Goal: Task Accomplishment & Management: Manage account settings

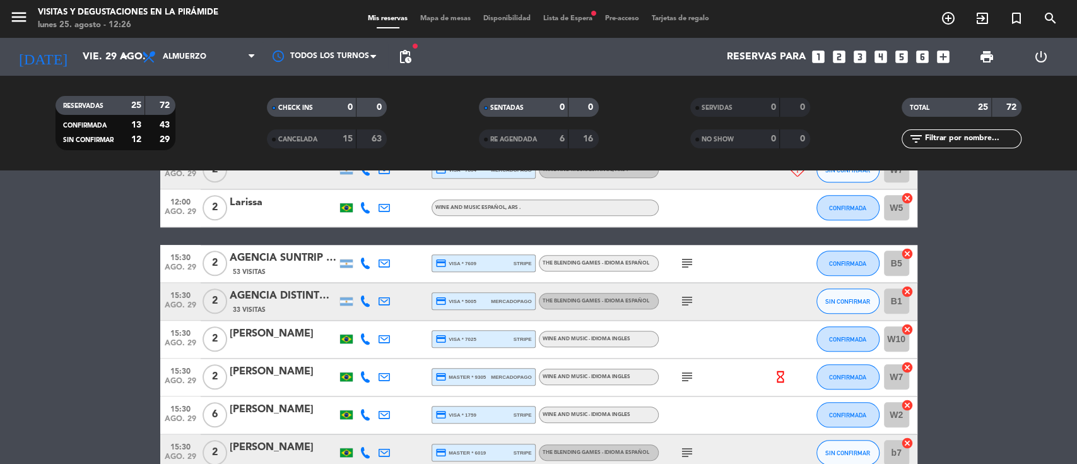
scroll to position [841, 0]
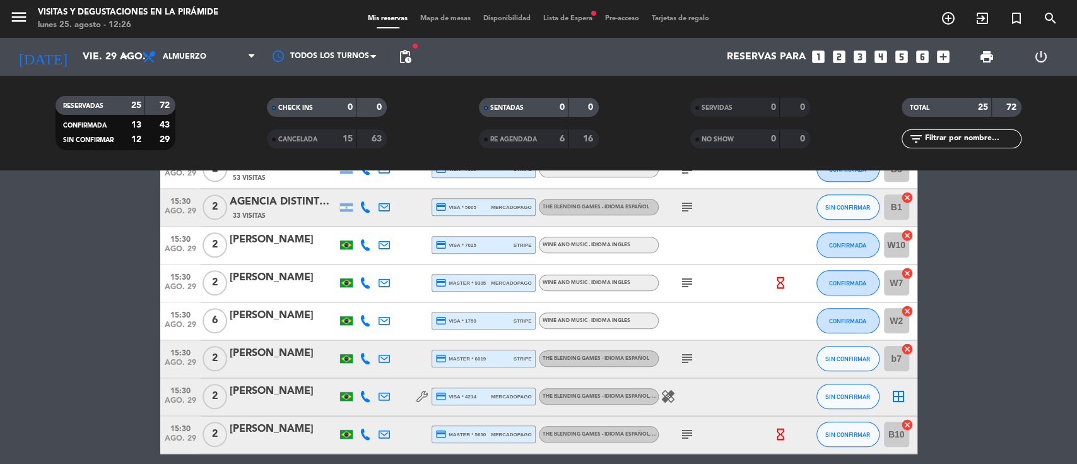
click at [254, 430] on div "[PERSON_NAME]" at bounding box center [283, 429] width 107 height 16
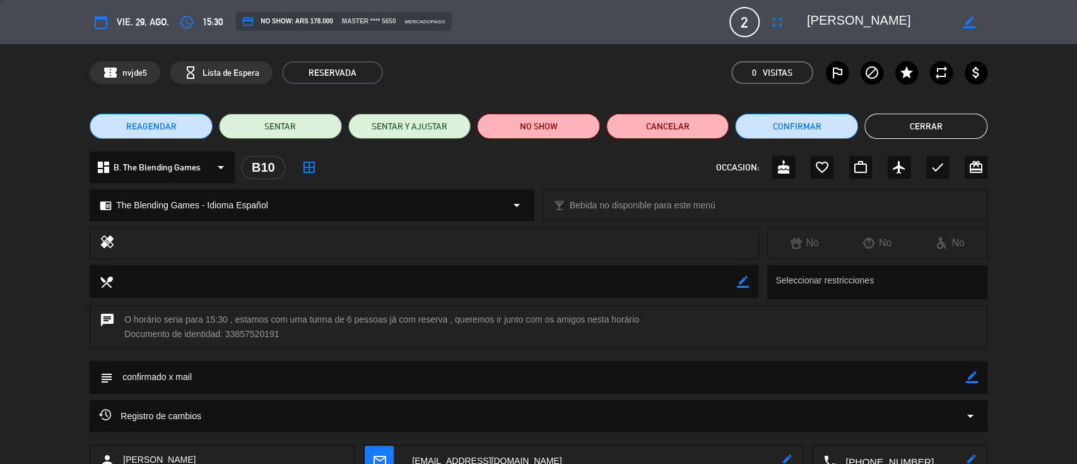
click at [154, 167] on span "B. The Blending Games" at bounding box center [157, 167] width 87 height 15
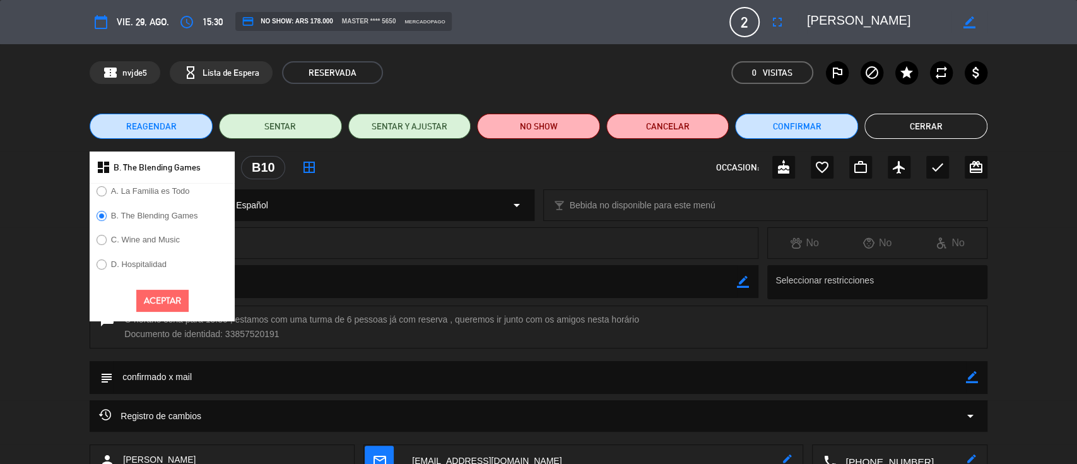
click at [162, 238] on label "C. Wine and Music" at bounding box center [145, 239] width 69 height 8
click at [148, 287] on div "Aceptar" at bounding box center [162, 300] width 145 height 41
drag, startPoint x: 158, startPoint y: 304, endPoint x: 160, endPoint y: 273, distance: 31.6
click at [158, 304] on button "Aceptar" at bounding box center [162, 301] width 52 height 22
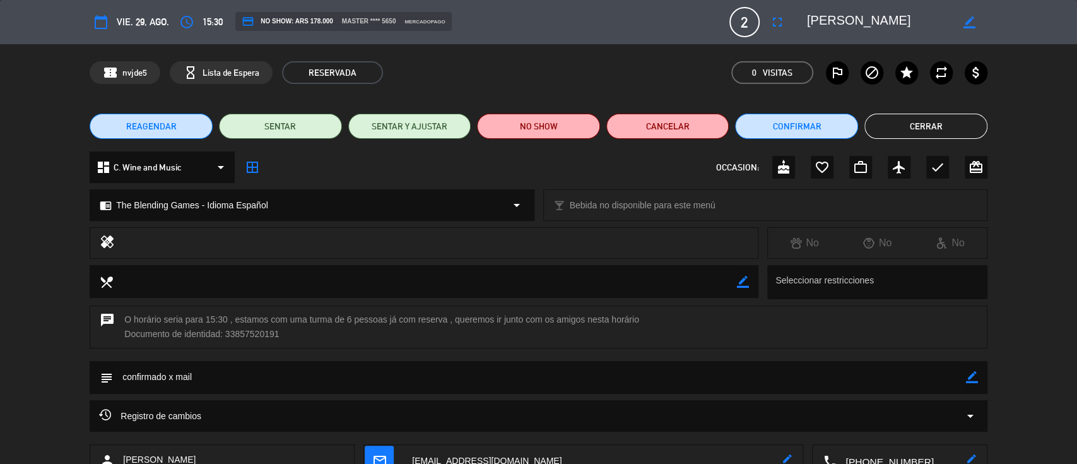
click at [163, 208] on span "The Blending Games - Idioma Español" at bounding box center [191, 205] width 151 height 15
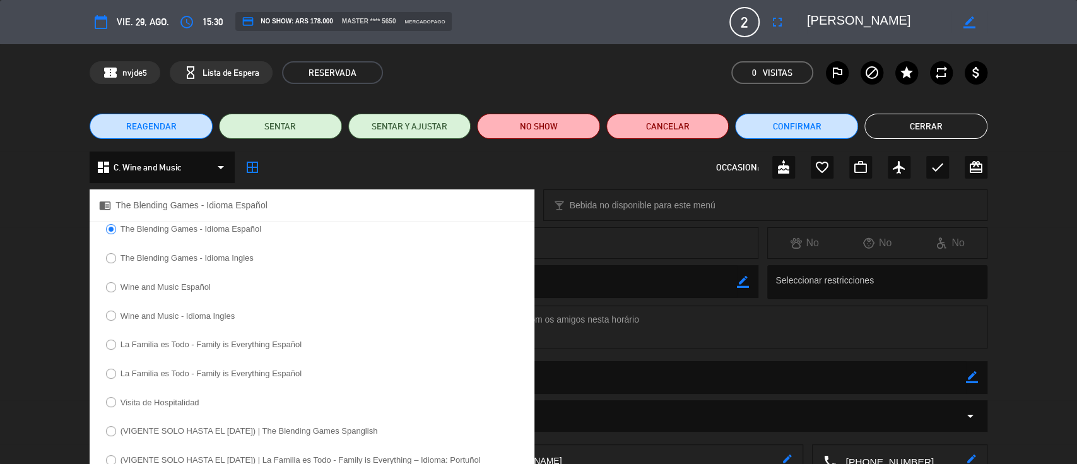
click at [153, 317] on label "Wine and Music - Idioma Ingles" at bounding box center [178, 316] width 114 height 8
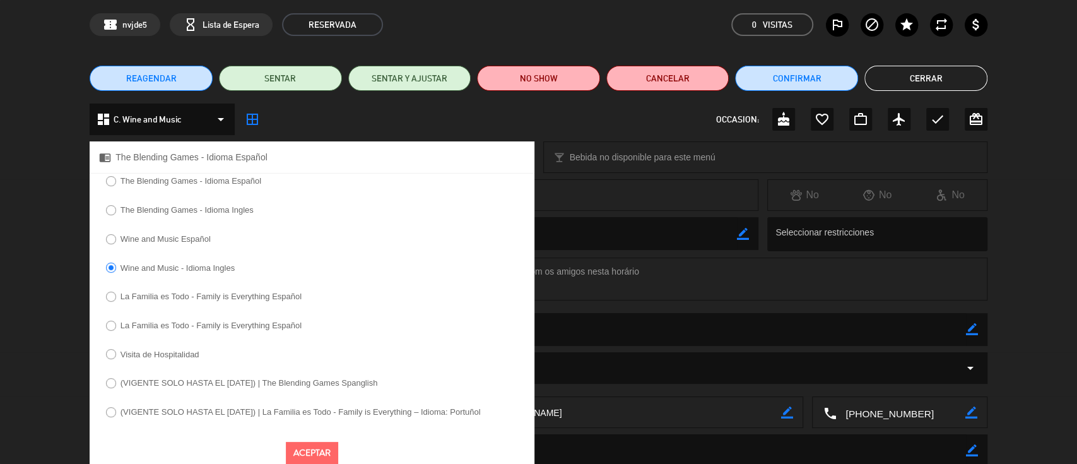
scroll to position [88, 0]
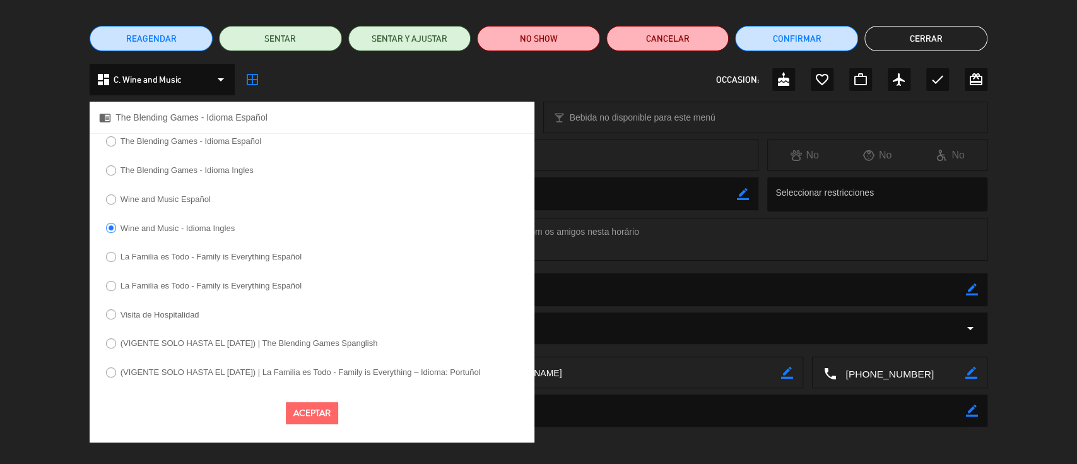
click at [311, 413] on button "Aceptar" at bounding box center [312, 413] width 52 height 22
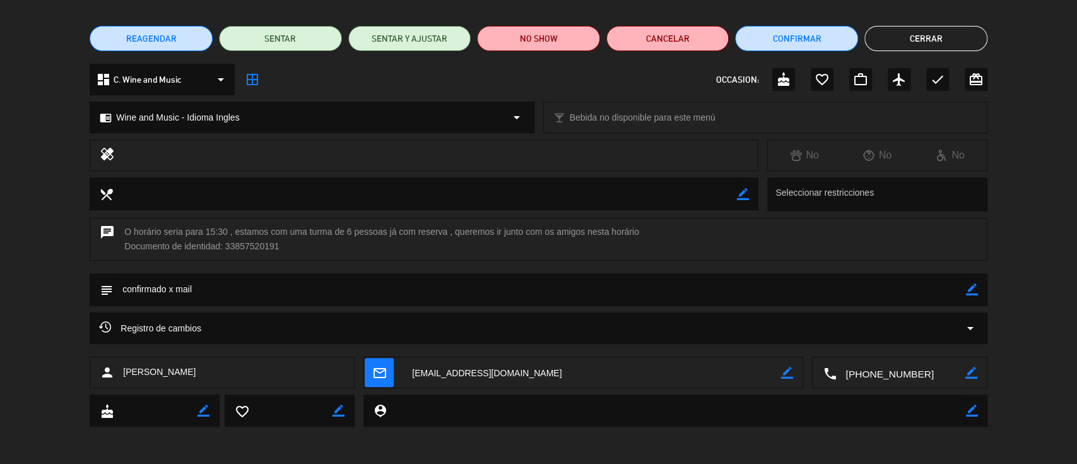
click at [959, 39] on button "Cerrar" at bounding box center [926, 38] width 123 height 25
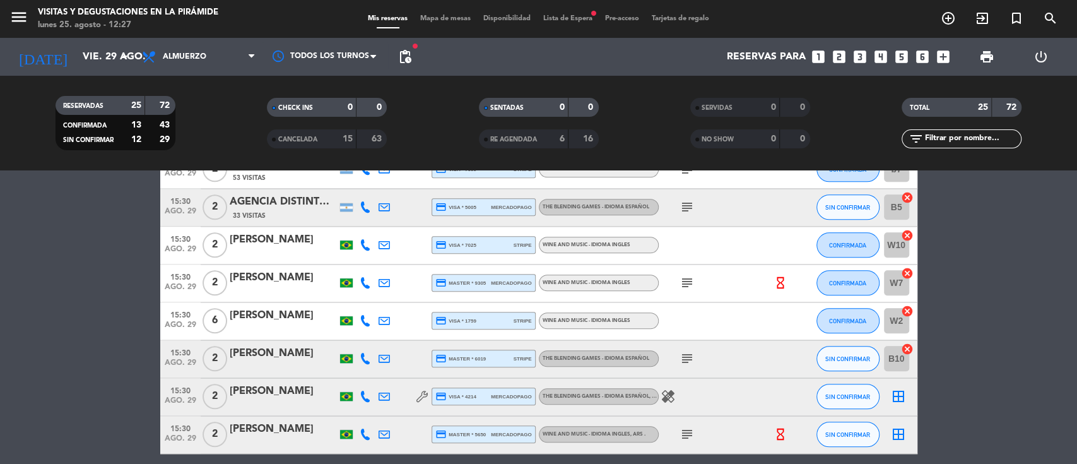
click at [902, 394] on icon "border_all" at bounding box center [898, 396] width 15 height 15
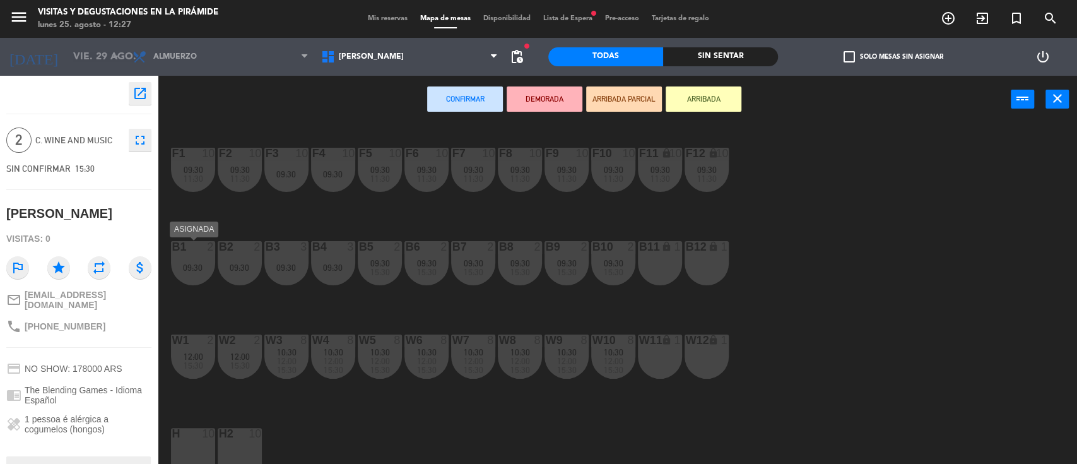
click at [186, 257] on div "B1 2 09:30" at bounding box center [193, 263] width 44 height 44
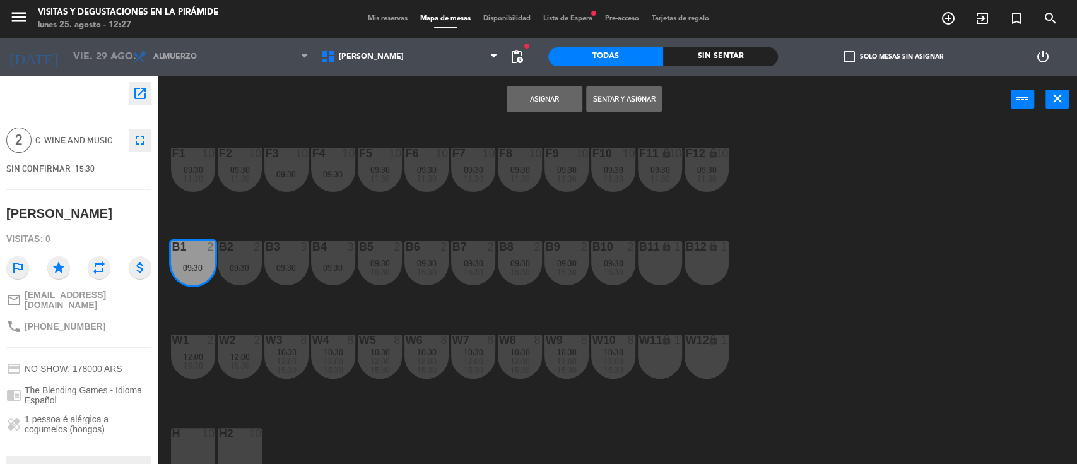
click at [225, 265] on div "09:30" at bounding box center [240, 267] width 44 height 9
click at [612, 105] on button "Unir y asignar" at bounding box center [624, 98] width 76 height 25
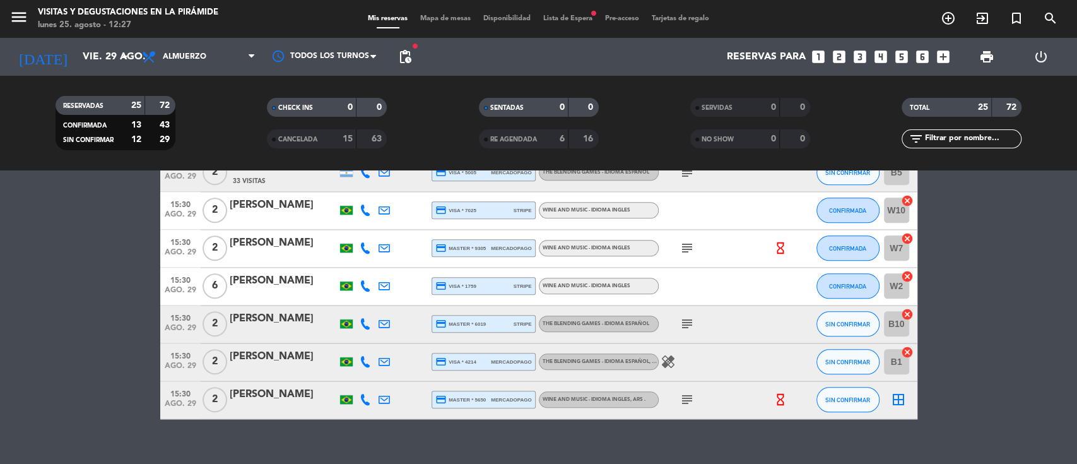
scroll to position [894, 0]
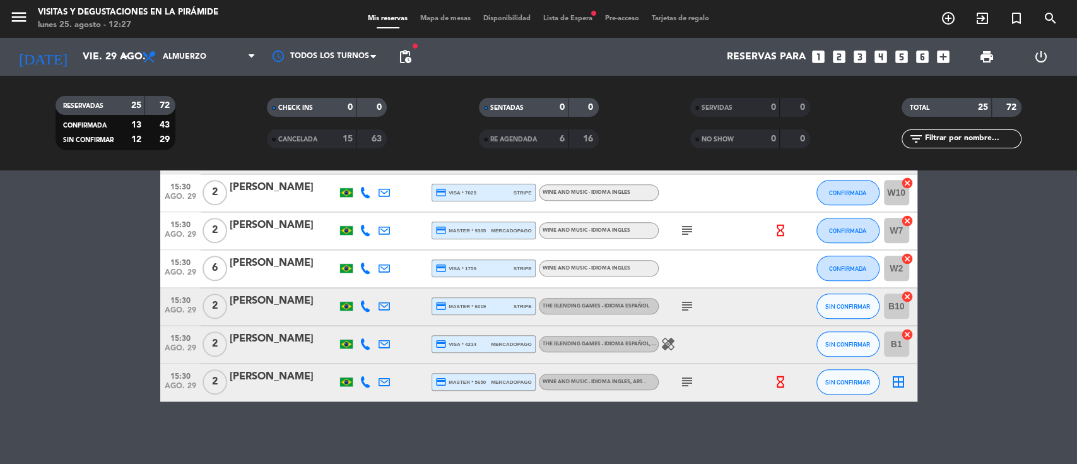
click at [897, 380] on icon "border_all" at bounding box center [898, 381] width 15 height 15
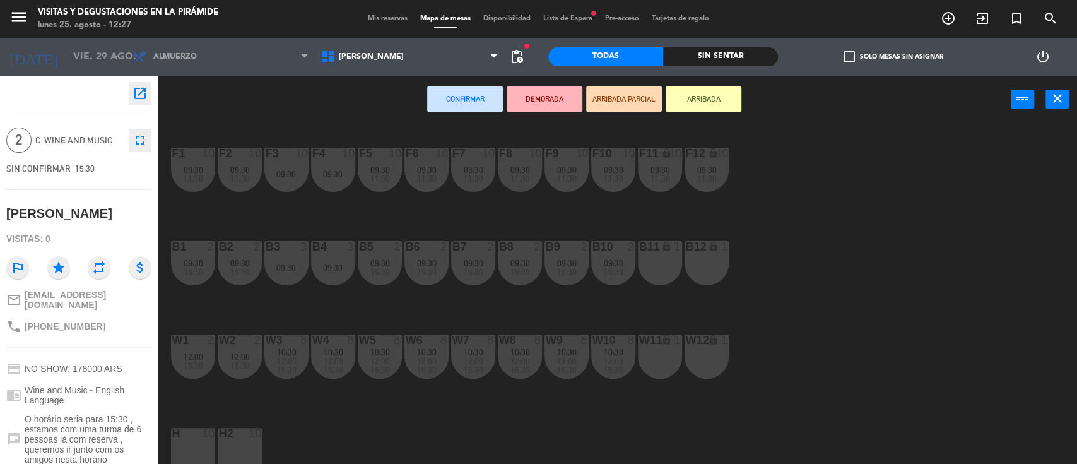
click at [660, 361] on div "W11 lock 1" at bounding box center [660, 357] width 44 height 44
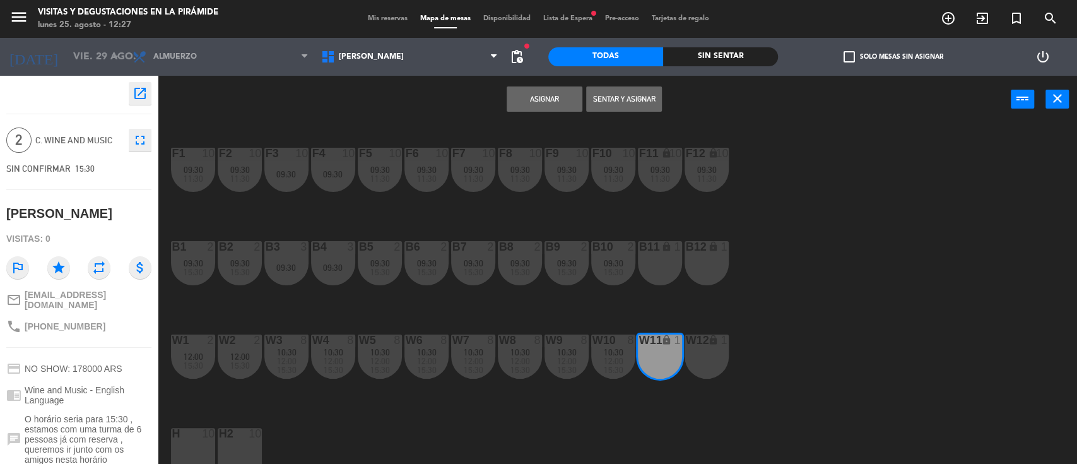
click at [712, 359] on div "W12 lock 1" at bounding box center [707, 357] width 44 height 44
click at [554, 103] on button "Asignar" at bounding box center [545, 98] width 76 height 25
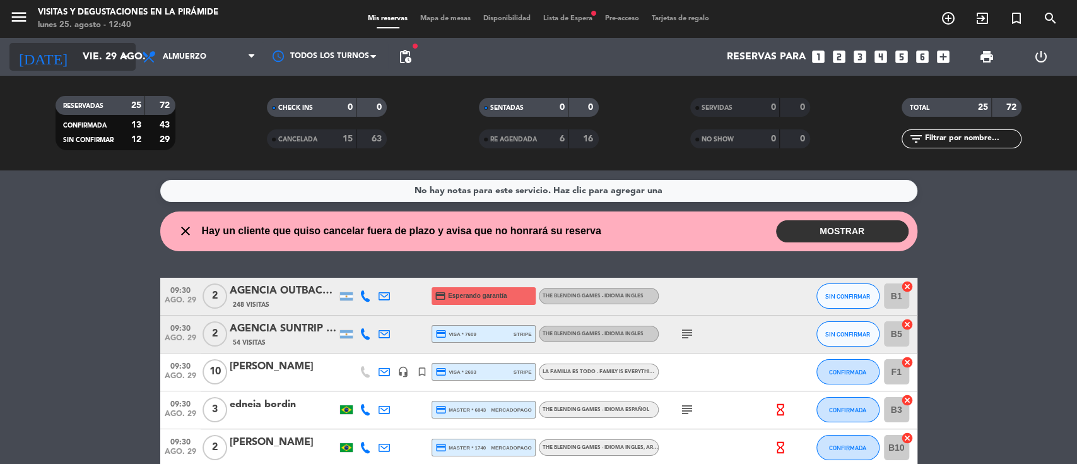
click at [76, 53] on input "vie. 29 ago." at bounding box center [142, 57] width 133 height 25
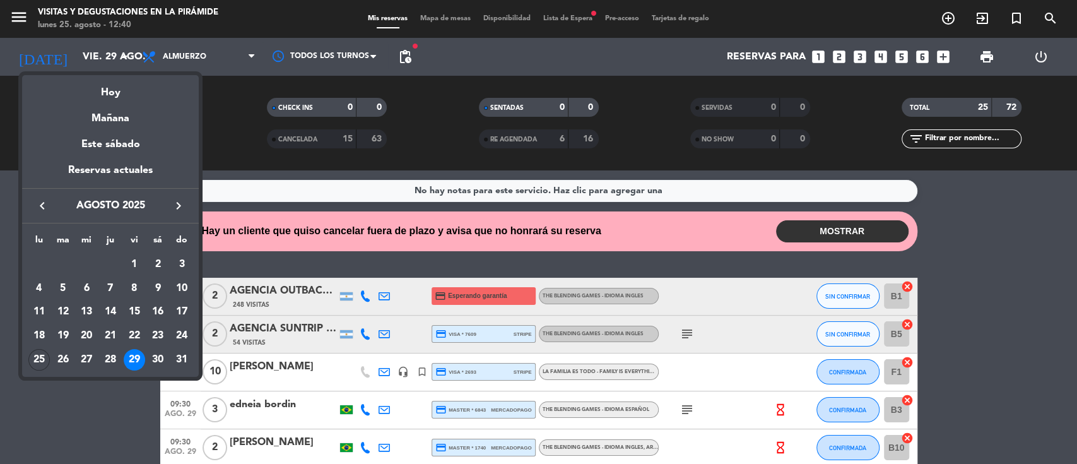
click at [181, 208] on icon "keyboard_arrow_right" at bounding box center [178, 205] width 15 height 15
click at [179, 209] on icon "keyboard_arrow_right" at bounding box center [178, 205] width 15 height 15
click at [177, 210] on icon "keyboard_arrow_right" at bounding box center [178, 205] width 15 height 15
click at [40, 204] on icon "keyboard_arrow_left" at bounding box center [42, 205] width 15 height 15
click at [85, 334] on div "15" at bounding box center [86, 335] width 21 height 21
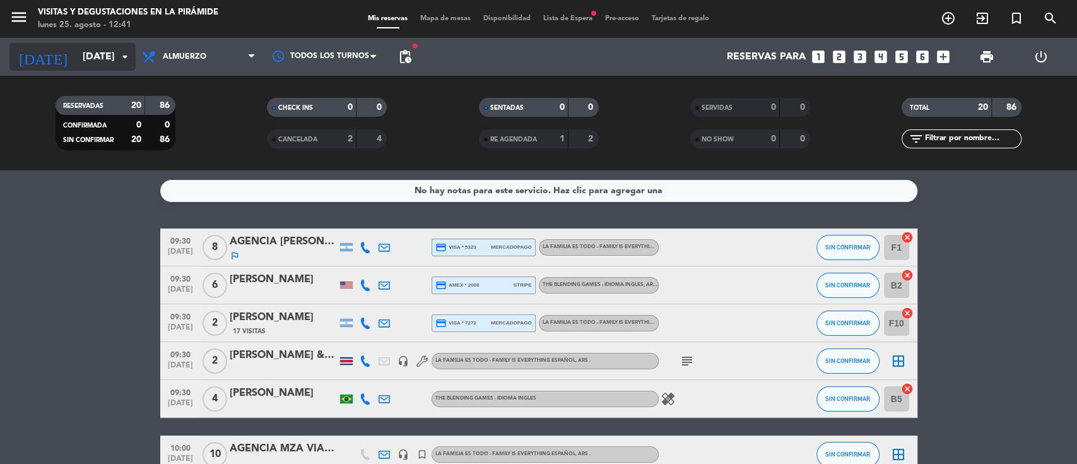
click at [76, 57] on input "[DATE]" at bounding box center [142, 57] width 133 height 25
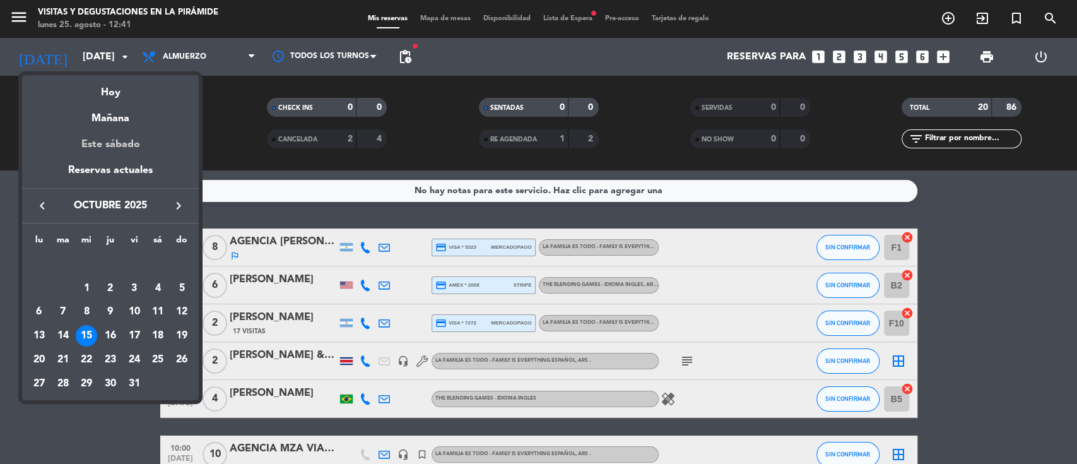
click at [112, 144] on div "Este sábado" at bounding box center [110, 144] width 177 height 35
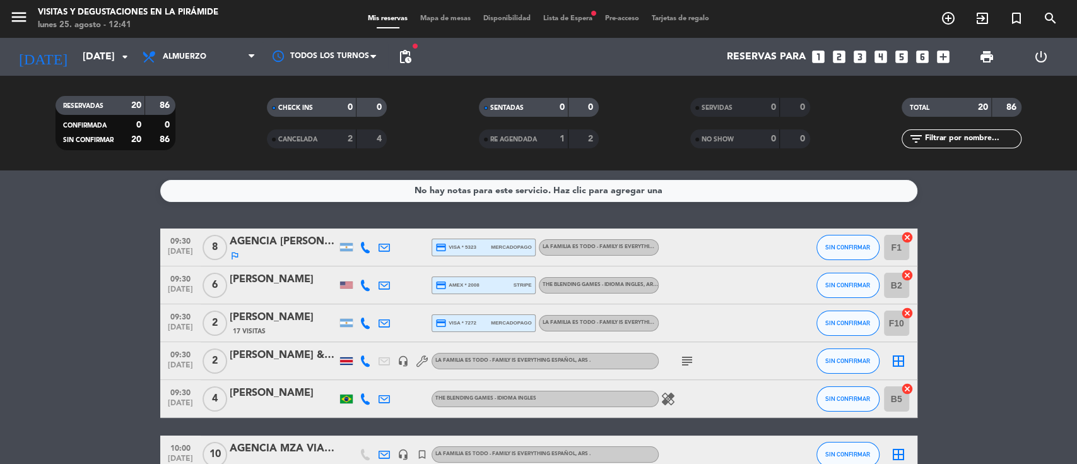
type input "sáb. 30 ago."
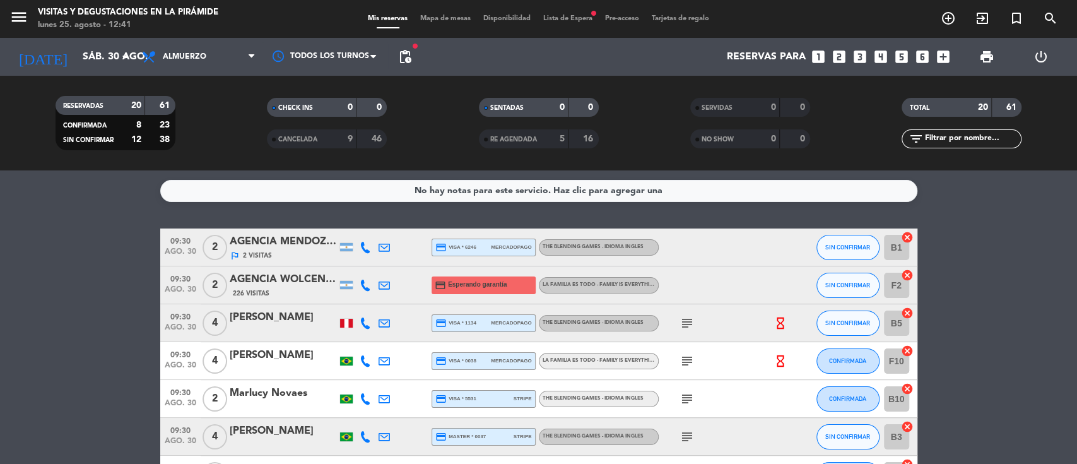
click at [565, 18] on span "Lista de Espera fiber_manual_record" at bounding box center [568, 18] width 62 height 7
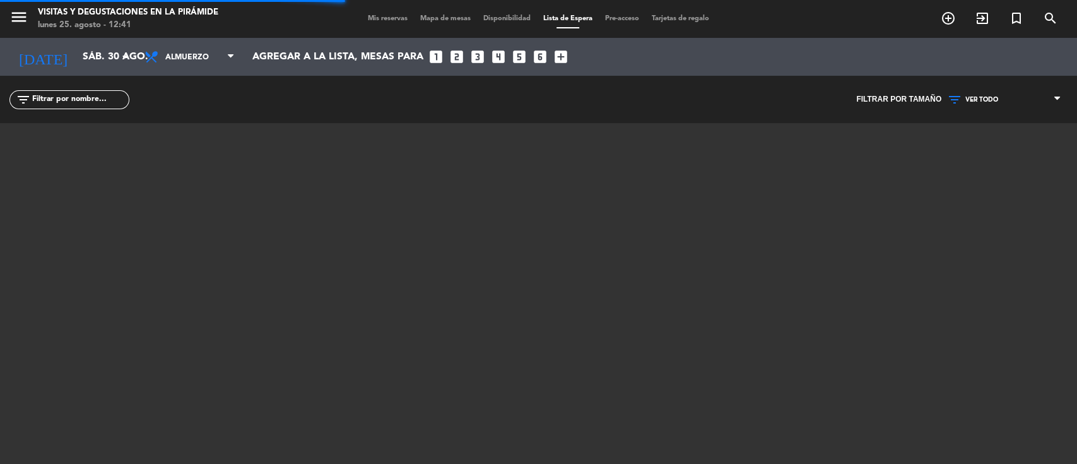
click at [93, 93] on input "text" at bounding box center [80, 100] width 98 height 14
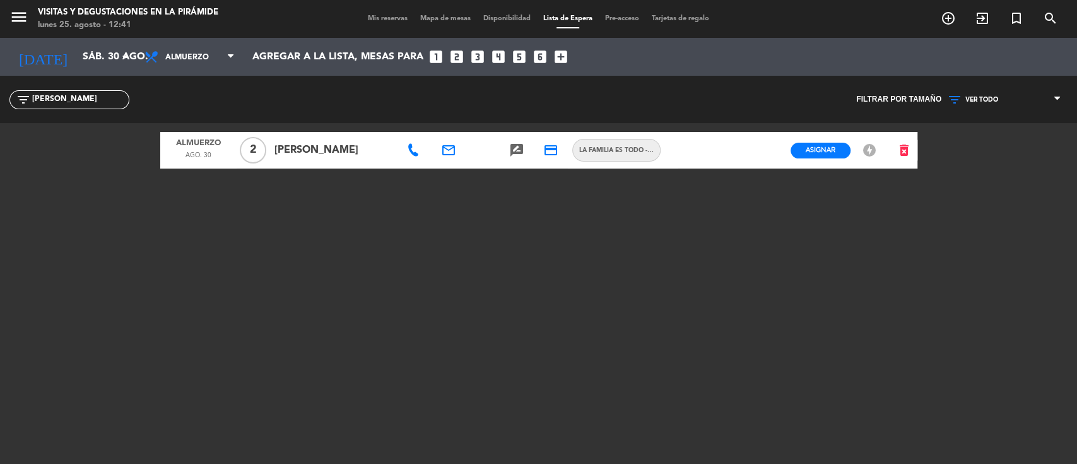
type input "[PERSON_NAME]"
click at [900, 147] on icon "delete_forever" at bounding box center [904, 150] width 15 height 15
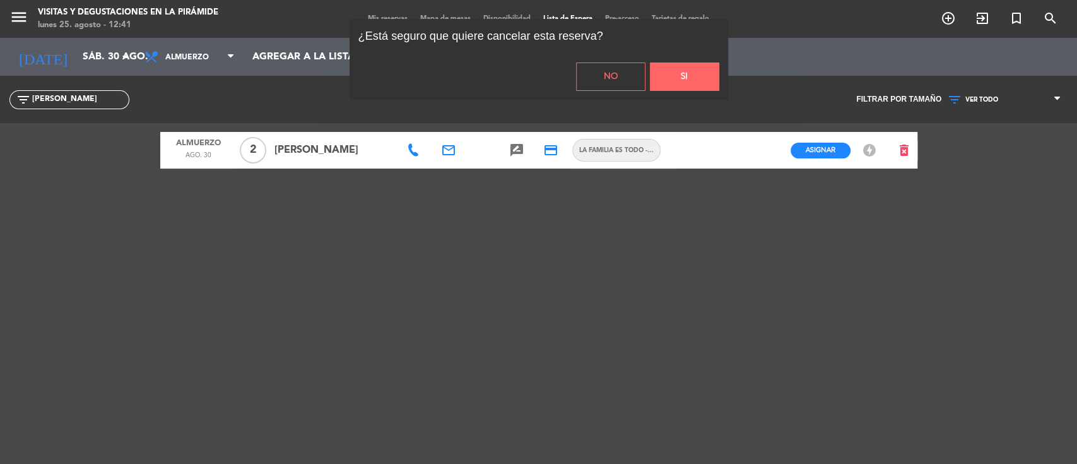
drag, startPoint x: 673, startPoint y: 79, endPoint x: 605, endPoint y: 68, distance: 68.4
click at [669, 81] on button "Si" at bounding box center [684, 76] width 69 height 28
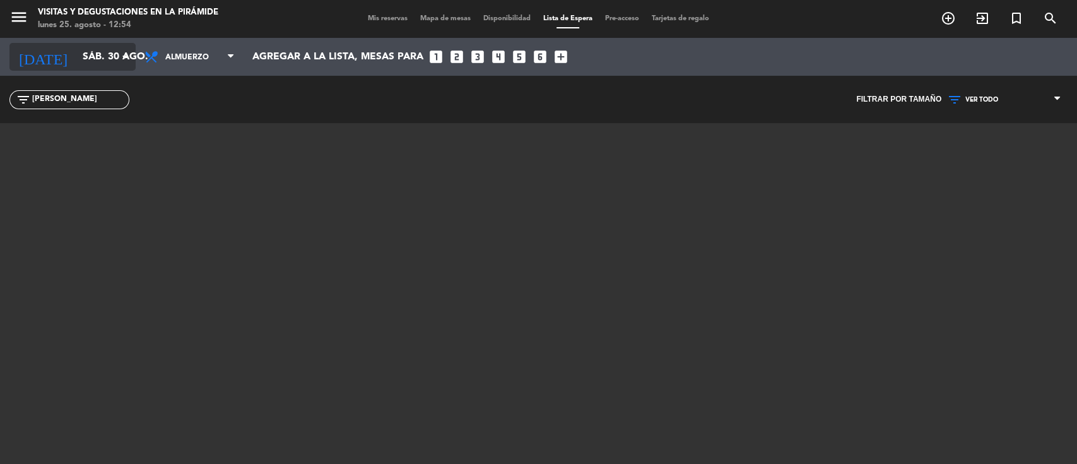
click at [87, 53] on input "sáb. 30 ago." at bounding box center [142, 57] width 133 height 25
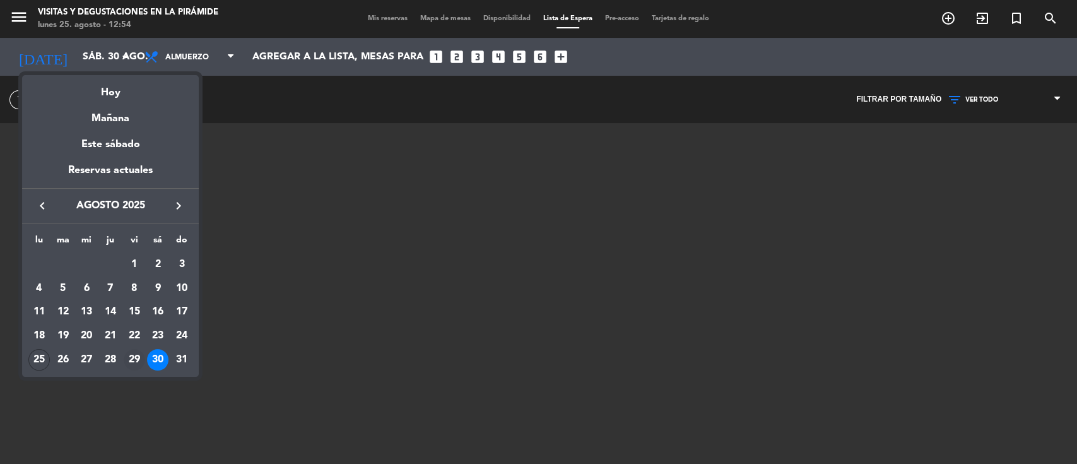
click at [131, 359] on div "29" at bounding box center [134, 359] width 21 height 21
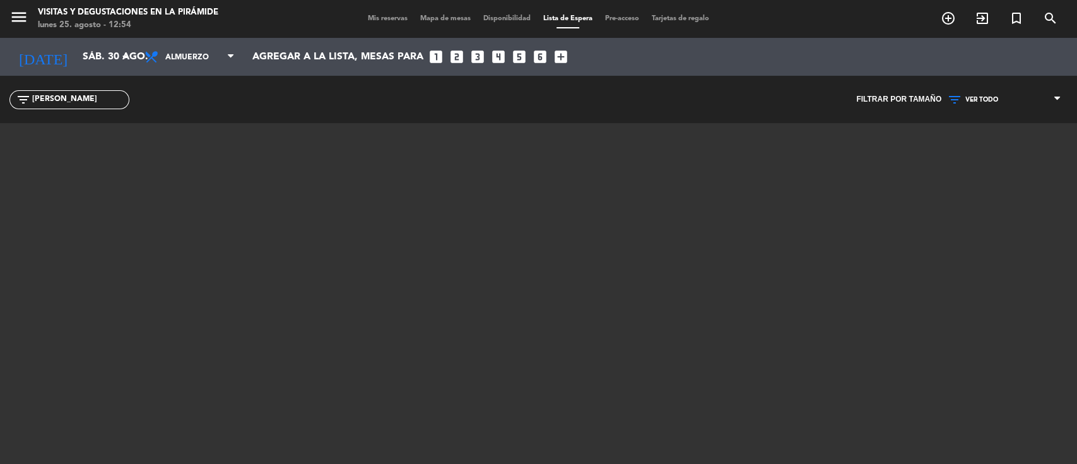
type input "vie. 29 ago."
click at [372, 18] on span "Mis reservas" at bounding box center [388, 18] width 52 height 7
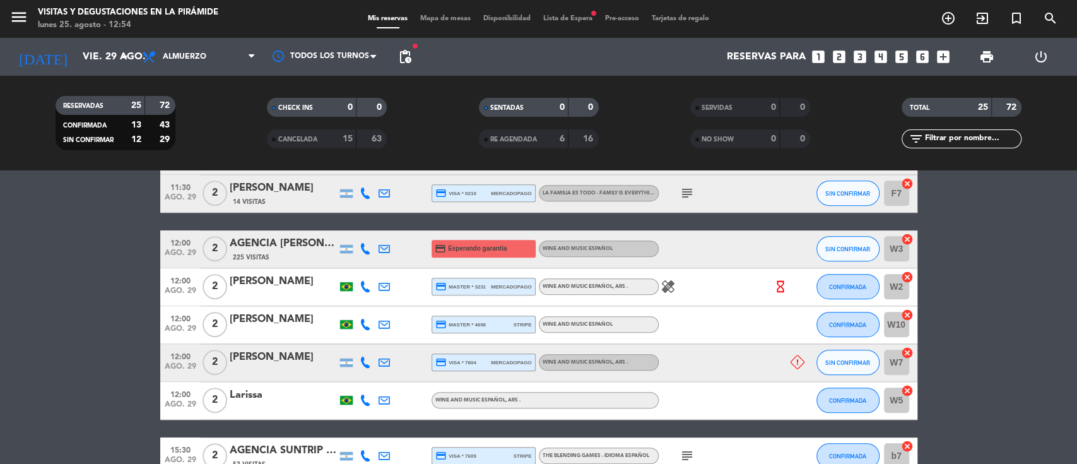
scroll to position [589, 0]
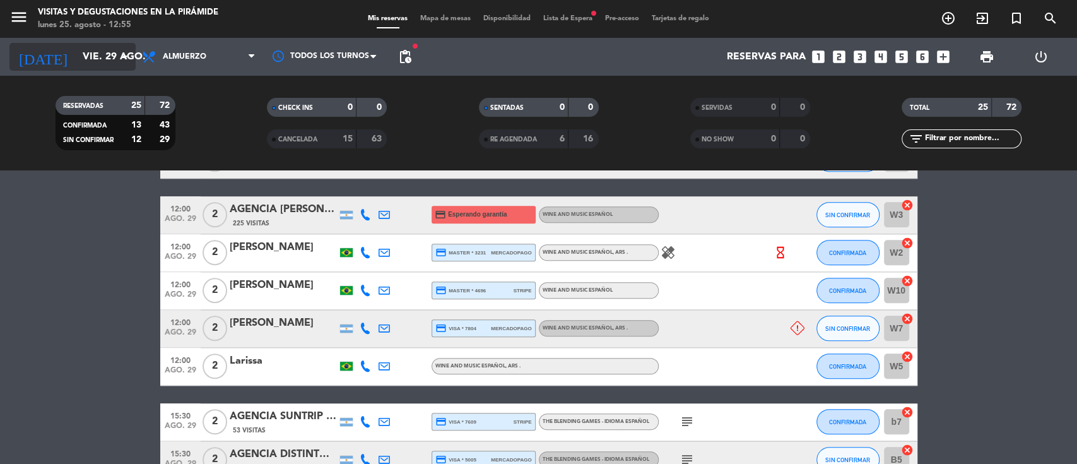
click at [76, 55] on input "vie. 29 ago." at bounding box center [142, 57] width 133 height 25
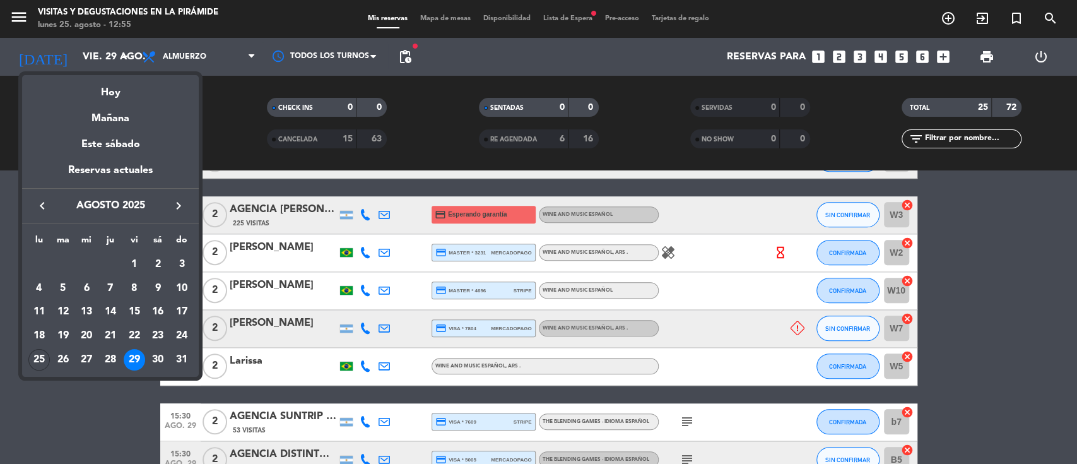
click at [177, 206] on icon "keyboard_arrow_right" at bounding box center [178, 205] width 15 height 15
click at [178, 206] on icon "keyboard_arrow_right" at bounding box center [178, 205] width 15 height 15
click at [178, 208] on icon "keyboard_arrow_right" at bounding box center [178, 205] width 15 height 15
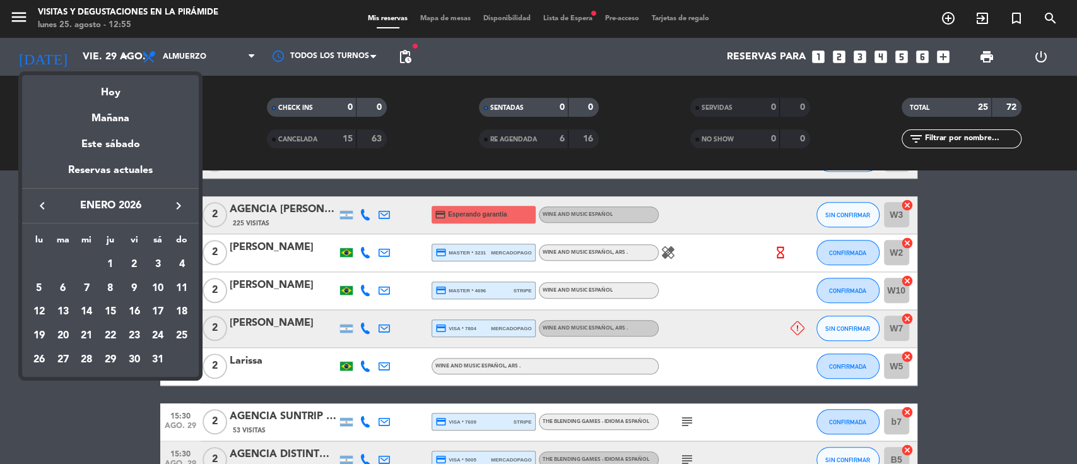
click at [178, 208] on icon "keyboard_arrow_right" at bounding box center [178, 205] width 15 height 15
click at [178, 209] on icon "keyboard_arrow_right" at bounding box center [178, 205] width 15 height 15
click at [178, 210] on icon "keyboard_arrow_right" at bounding box center [178, 205] width 15 height 15
click at [42, 380] on div "27" at bounding box center [38, 383] width 21 height 21
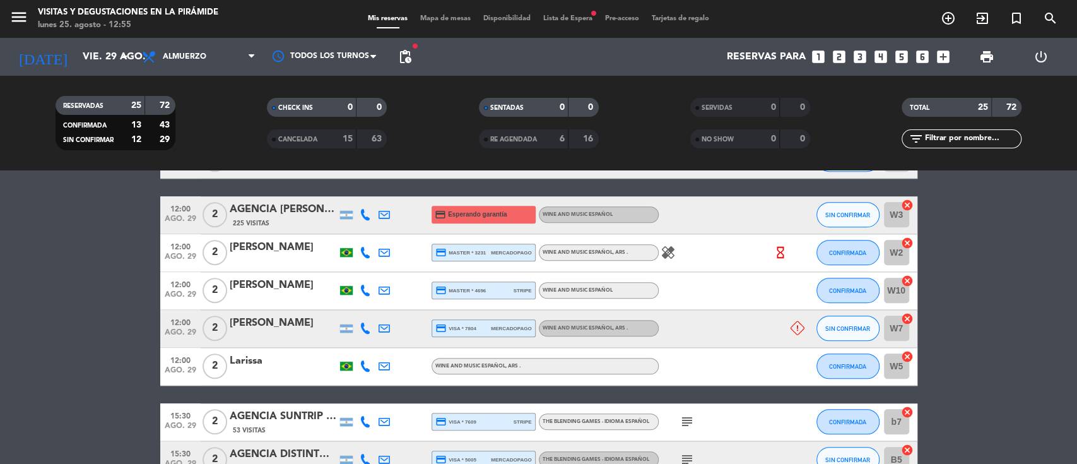
type input "[DATE]"
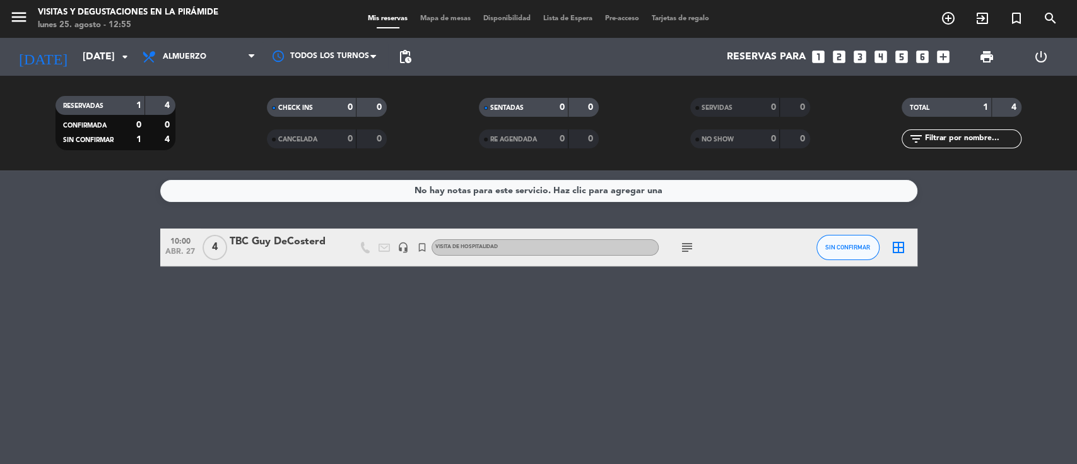
scroll to position [0, 0]
click at [309, 245] on div "TBC Guy DeCosterd" at bounding box center [283, 242] width 107 height 16
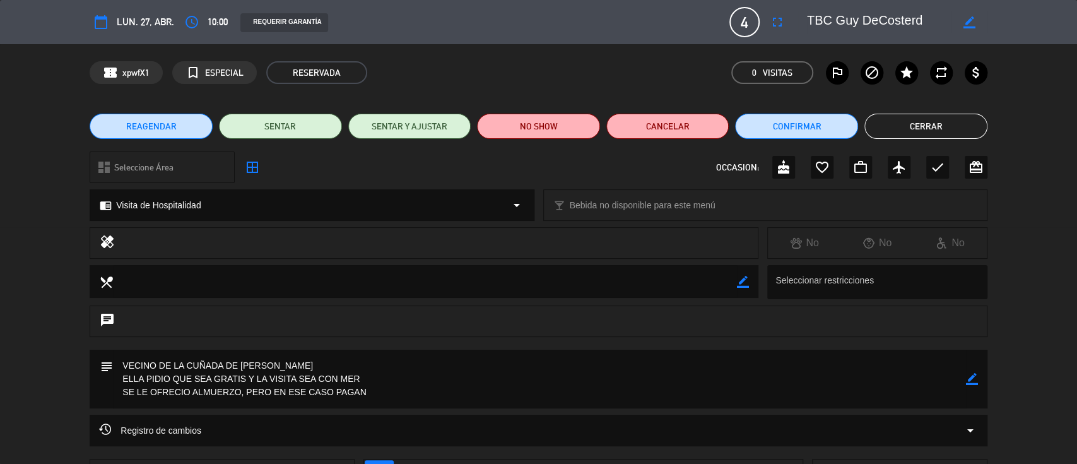
click at [968, 23] on icon "border_color" at bounding box center [970, 22] width 12 height 12
drag, startPoint x: 834, startPoint y: 15, endPoint x: 776, endPoint y: 12, distance: 58.2
click at [776, 12] on div "calendar_today lun. 27, abr. access_time 10:00 REQUERIR GARANTÍA 4 TBC Guy DeCo…" at bounding box center [539, 22] width 898 height 30
type textarea "[PERSON_NAME]"
click at [964, 18] on icon at bounding box center [970, 22] width 12 height 12
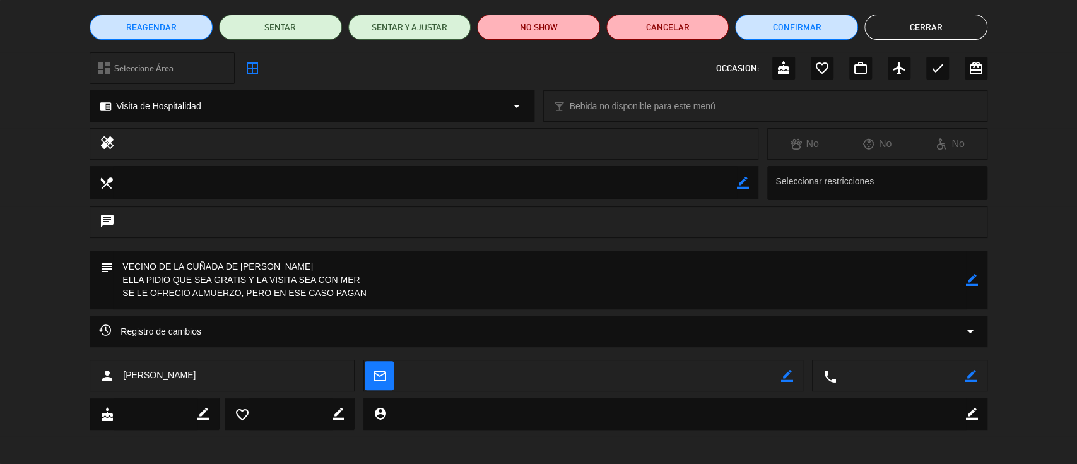
scroll to position [102, 0]
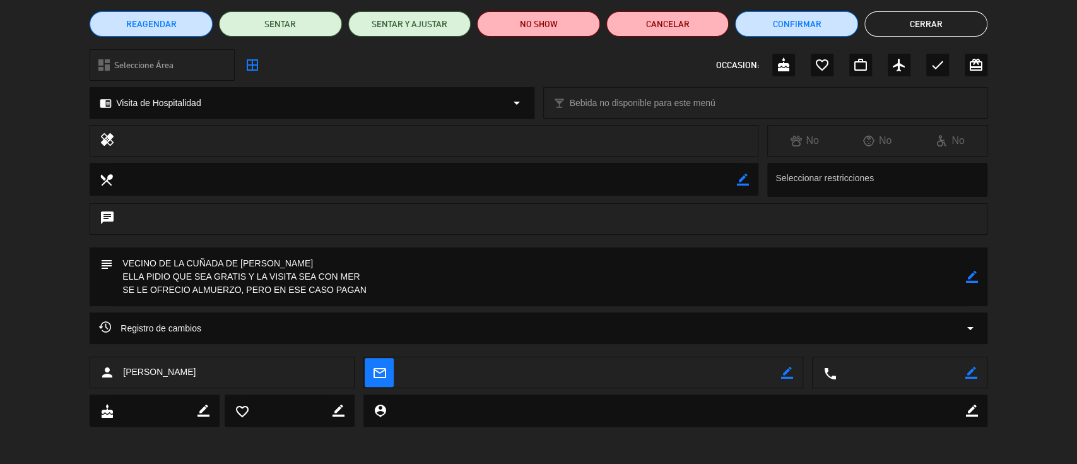
click at [788, 370] on icon "border_color" at bounding box center [787, 373] width 12 height 12
drag, startPoint x: 717, startPoint y: 376, endPoint x: 713, endPoint y: 384, distance: 8.5
paste textarea "[PERSON_NAME] <[EMAIL_ADDRESS][DOMAIN_NAME]>"
drag, startPoint x: 479, startPoint y: 370, endPoint x: 320, endPoint y: 374, distance: 159.1
click at [320, 374] on div "person [PERSON_NAME] mail_outline local_phone border_color" at bounding box center [539, 373] width 898 height 32
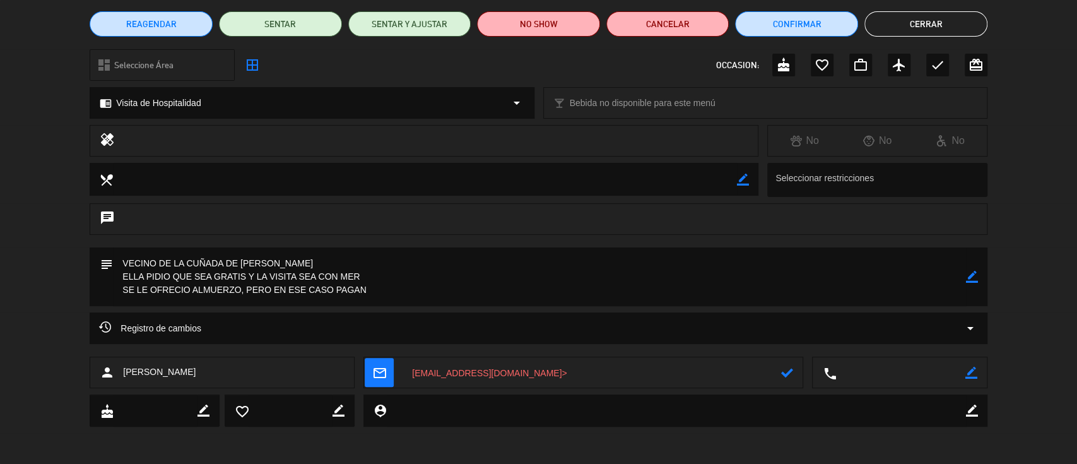
click at [634, 375] on textarea at bounding box center [592, 373] width 379 height 32
type textarea "[EMAIL_ADDRESS][DOMAIN_NAME]"
click at [785, 369] on icon at bounding box center [787, 373] width 12 height 12
drag, startPoint x: 215, startPoint y: 368, endPoint x: 120, endPoint y: 366, distance: 94.7
click at [111, 365] on div "person [PERSON_NAME]" at bounding box center [222, 373] width 265 height 32
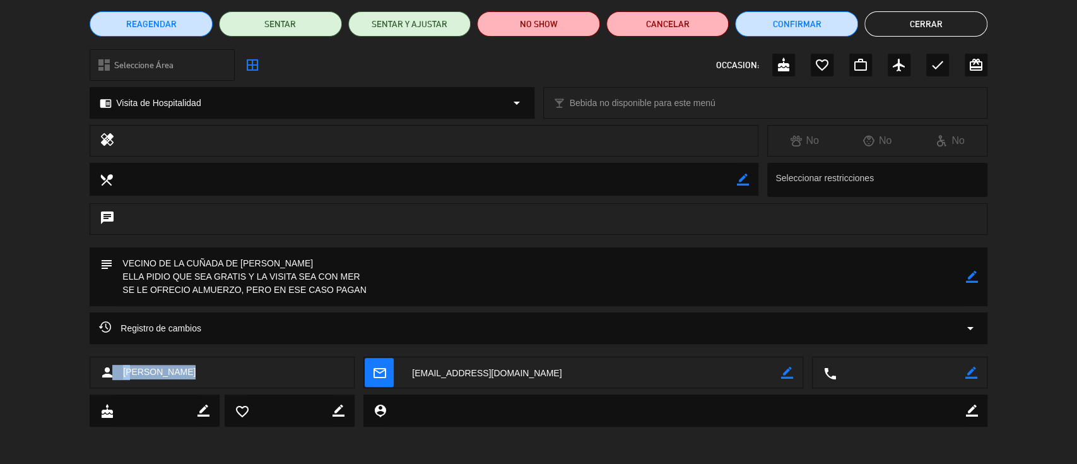
copy div "n [PERSON_NAME]"
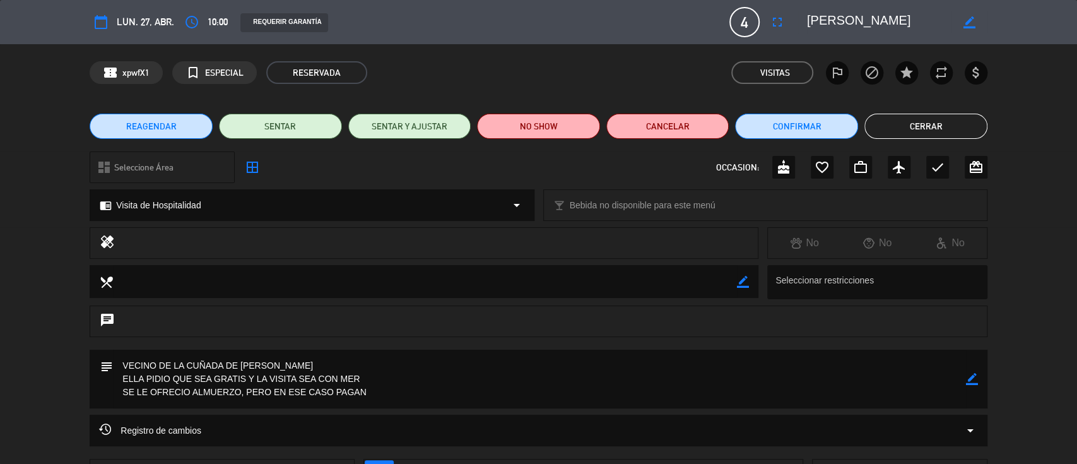
scroll to position [0, 0]
click at [461, 310] on div "chat" at bounding box center [539, 321] width 898 height 32
click at [936, 131] on button "Cerrar" at bounding box center [926, 126] width 123 height 25
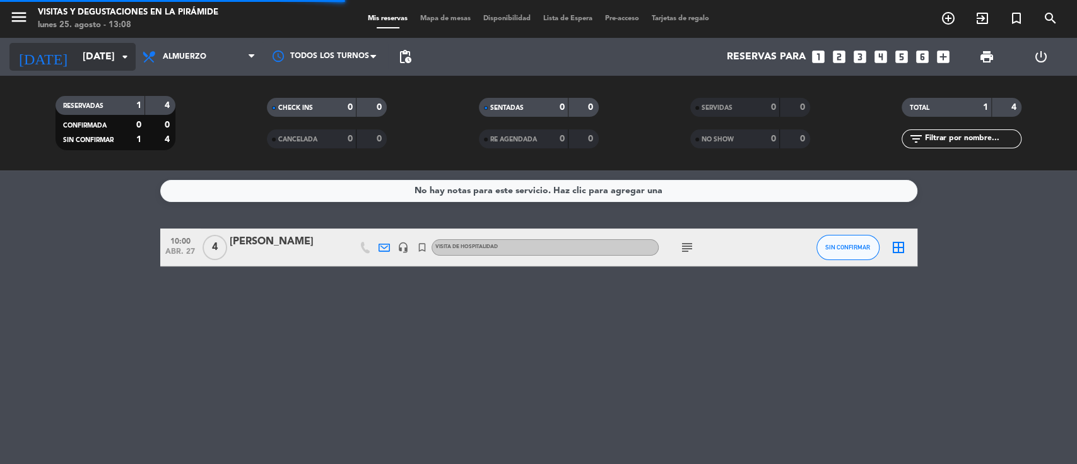
click at [92, 58] on input "[DATE]" at bounding box center [142, 57] width 133 height 25
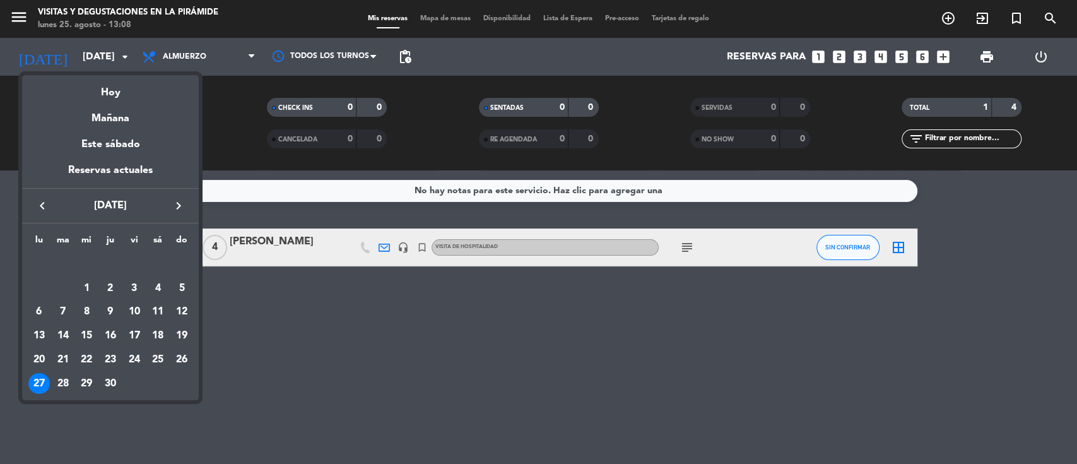
click at [169, 207] on button "keyboard_arrow_right" at bounding box center [178, 206] width 23 height 16
click at [177, 208] on icon "keyboard_arrow_right" at bounding box center [178, 205] width 15 height 15
click at [109, 91] on div "Hoy" at bounding box center [110, 88] width 177 height 26
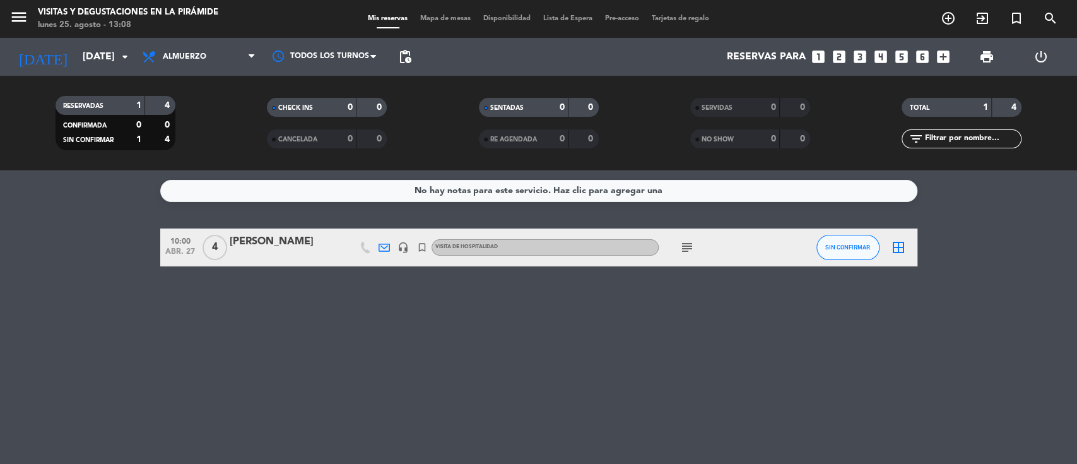
type input "lun. 25 ago."
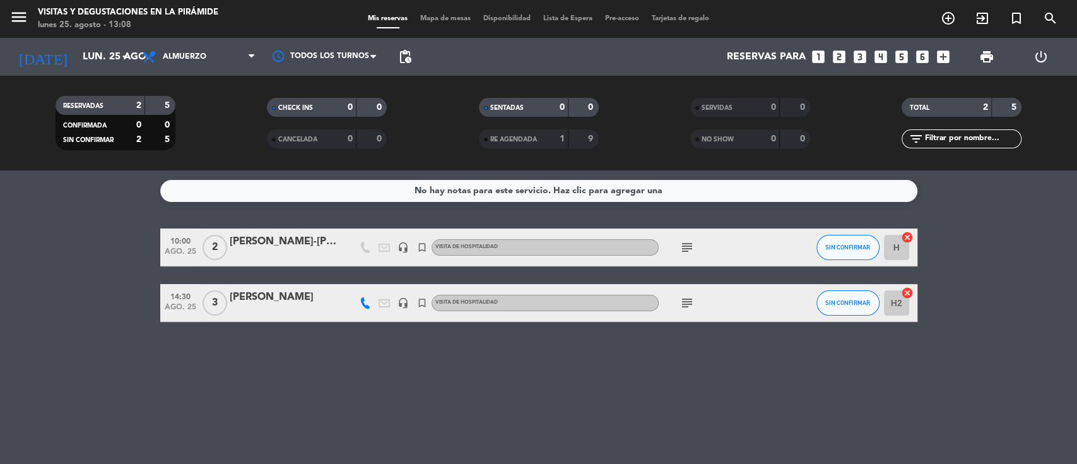
click at [95, 33] on div "menu Visitas y degustaciones en La Pirámide lunes 25. agosto - 13:08 Mis reserv…" at bounding box center [538, 19] width 1077 height 38
click at [93, 58] on input "lun. 25 ago." at bounding box center [142, 57] width 133 height 25
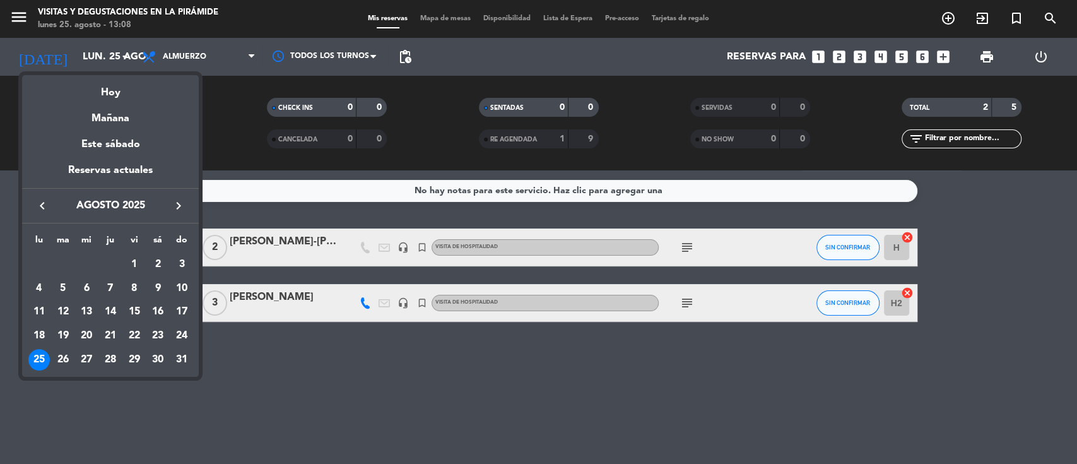
click at [174, 207] on icon "keyboard_arrow_right" at bounding box center [178, 205] width 15 height 15
click at [174, 208] on icon "keyboard_arrow_right" at bounding box center [178, 205] width 15 height 15
drag, startPoint x: 1044, startPoint y: 15, endPoint x: 887, endPoint y: 85, distance: 171.8
click at [1044, 15] on div at bounding box center [538, 232] width 1077 height 464
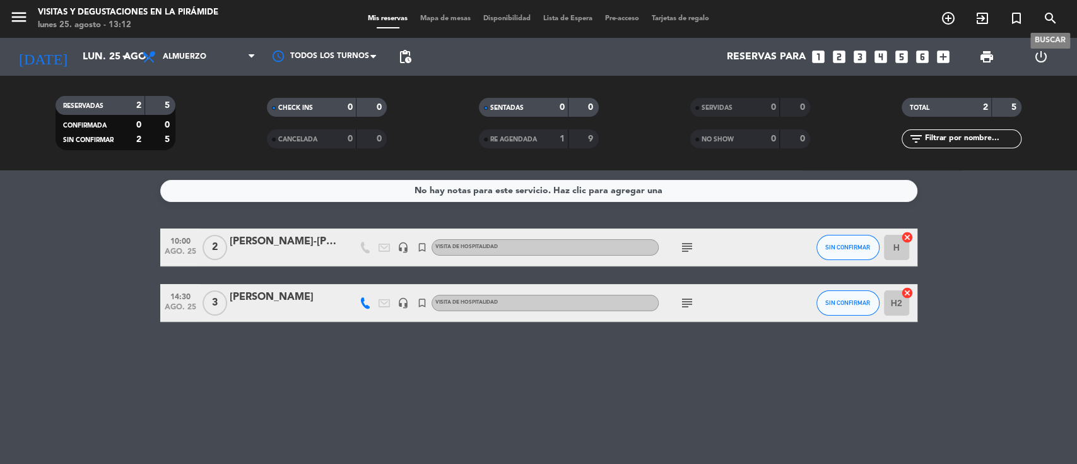
click at [1053, 15] on icon "search" at bounding box center [1050, 18] width 15 height 15
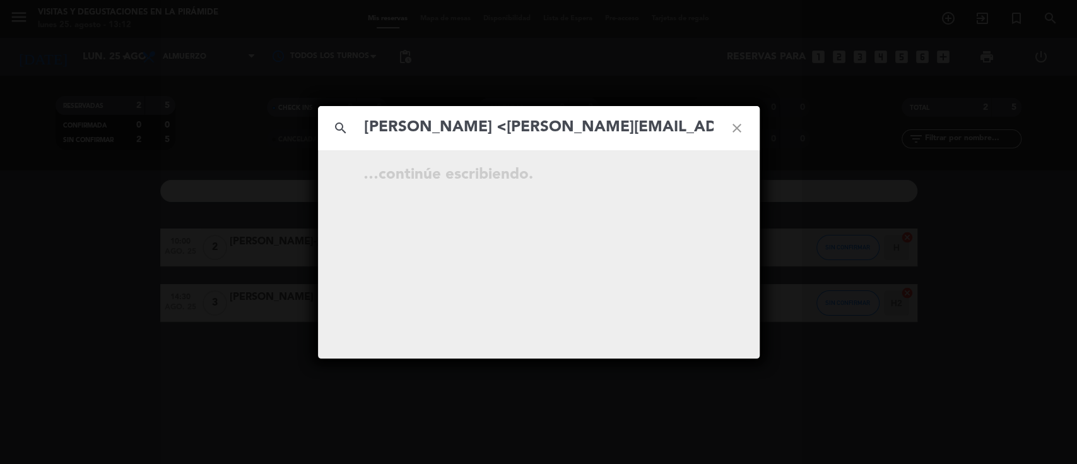
click at [493, 131] on input "[PERSON_NAME] <[PERSON_NAME][EMAIL_ADDRESS][DOMAIN_NAME]>" at bounding box center [539, 128] width 351 height 26
click at [591, 132] on input "[PERSON_NAME][EMAIL_ADDRESS][DOMAIN_NAME]>" at bounding box center [539, 128] width 351 height 26
type input "[PERSON_NAME][EMAIL_ADDRESS][DOMAIN_NAME]"
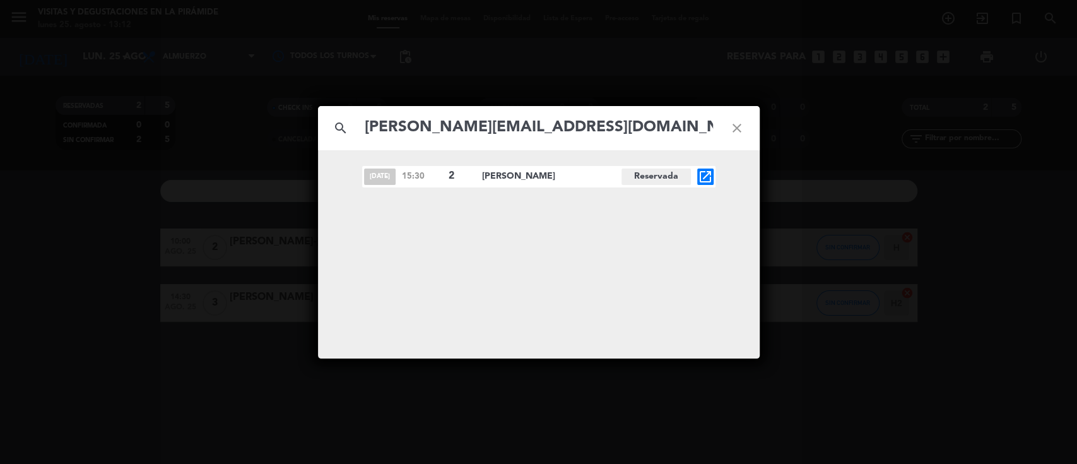
click at [706, 175] on icon "open_in_new" at bounding box center [705, 176] width 15 height 15
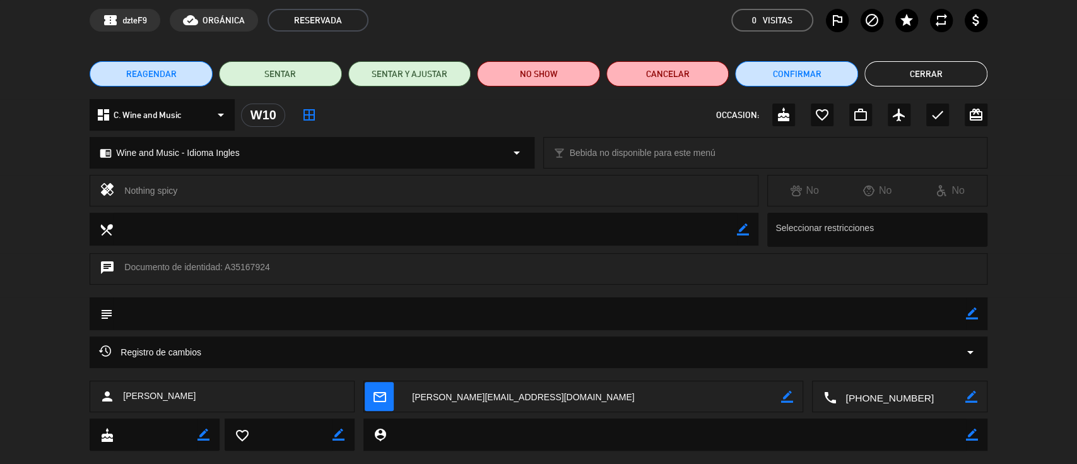
scroll to position [76, 0]
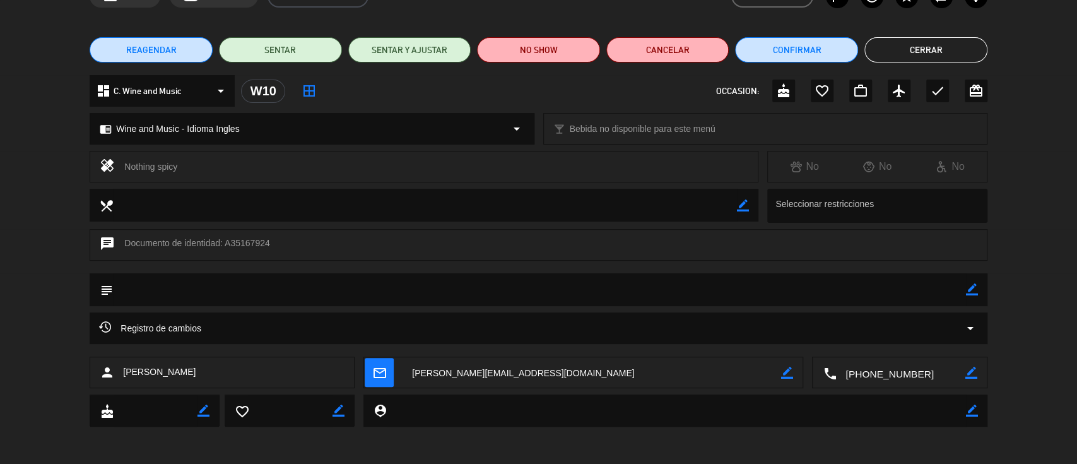
click at [485, 376] on textarea at bounding box center [592, 373] width 379 height 32
click at [581, 336] on span "check_circle Copiado" at bounding box center [592, 341] width 48 height 13
click at [924, 54] on button "Cerrar" at bounding box center [926, 49] width 123 height 25
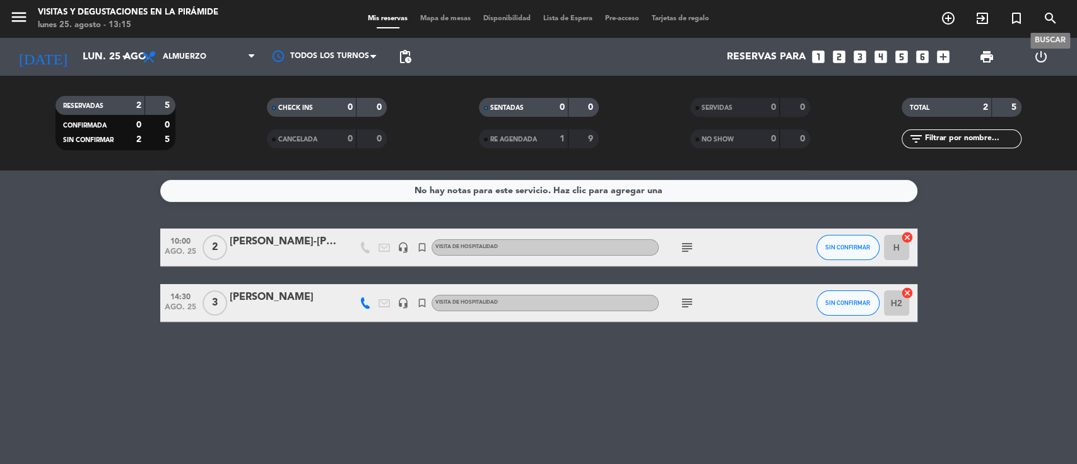
click at [1045, 15] on icon "search" at bounding box center [1050, 18] width 15 height 15
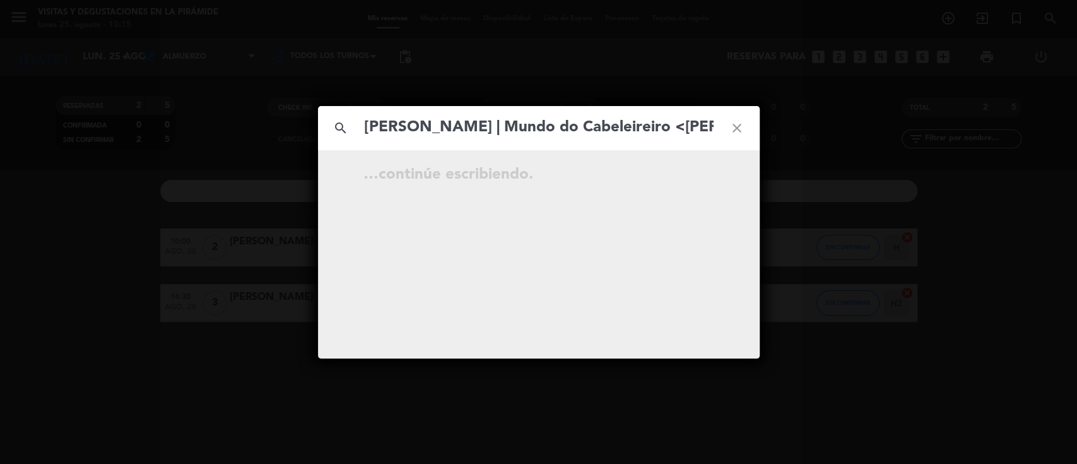
scroll to position [0, 206]
click at [444, 133] on input "[PERSON_NAME] | Mundo do Cabeleireiro <[PERSON_NAME][EMAIL_ADDRESS][DOMAIN_NAME…" at bounding box center [539, 128] width 351 height 26
click at [655, 129] on input "[PERSON_NAME][EMAIL_ADDRESS][DOMAIN_NAME]>" at bounding box center [539, 128] width 351 height 26
type input "[PERSON_NAME][EMAIL_ADDRESS][DOMAIN_NAME]"
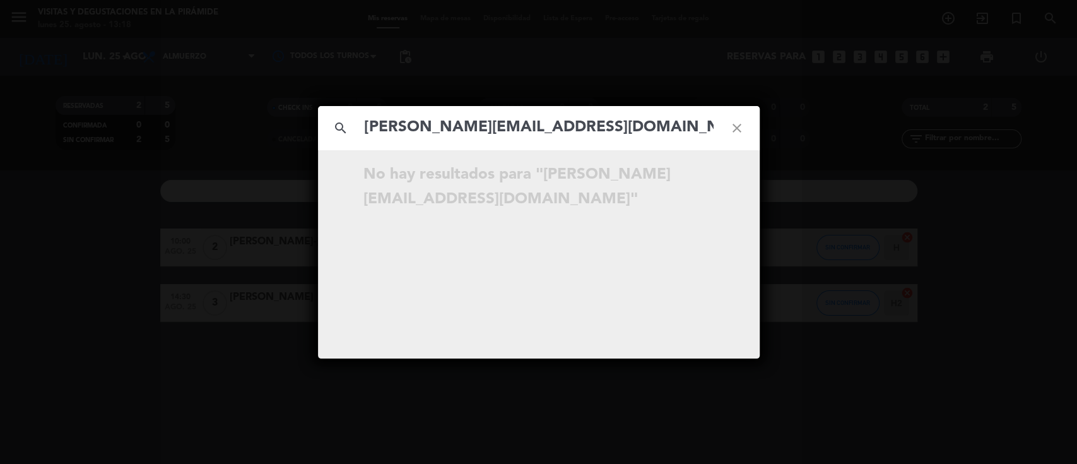
drag, startPoint x: 686, startPoint y: 126, endPoint x: 677, endPoint y: 130, distance: 10.2
click at [685, 126] on input "[PERSON_NAME][EMAIL_ADDRESS][DOMAIN_NAME]" at bounding box center [539, 128] width 351 height 26
drag, startPoint x: 497, startPoint y: 119, endPoint x: 353, endPoint y: 98, distance: 144.7
click at [353, 98] on div "search [PERSON_NAME][EMAIL_ADDRESS][DOMAIN_NAME] close No hay resultados para "…" at bounding box center [538, 232] width 1077 height 464
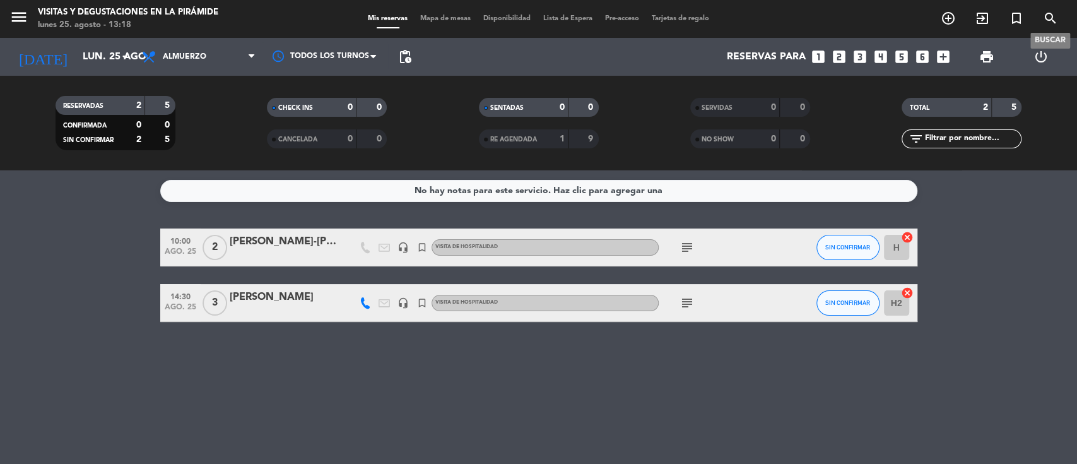
click at [1040, 20] on span "search" at bounding box center [1051, 18] width 34 height 21
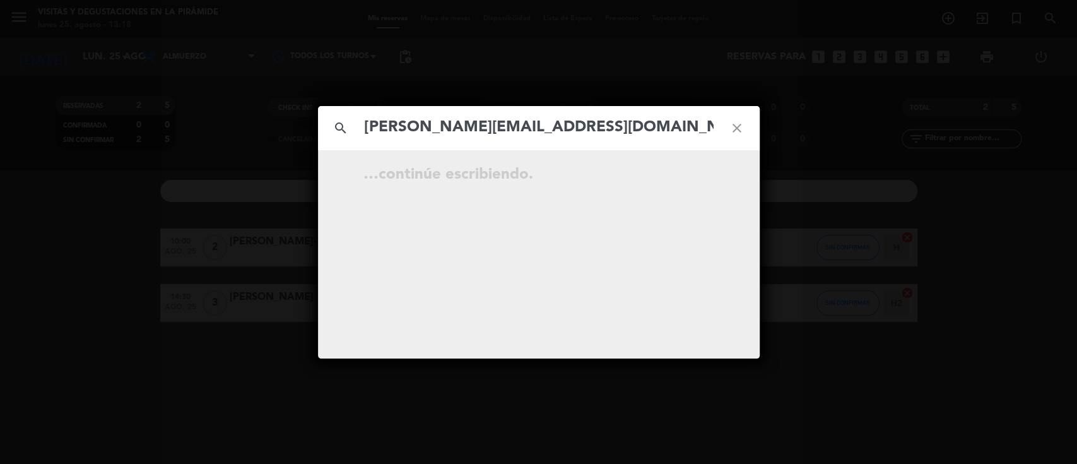
type input "[PERSON_NAME][EMAIL_ADDRESS][DOMAIN_NAME]"
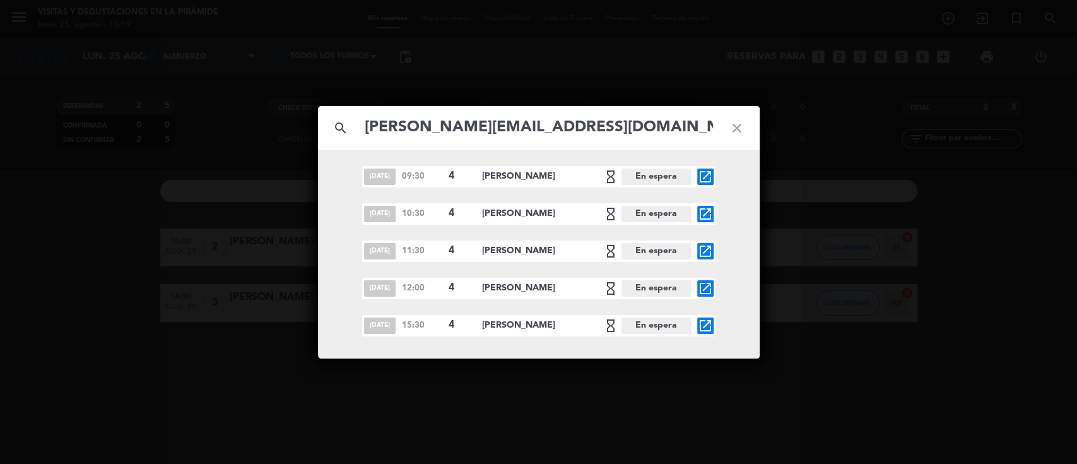
click at [743, 124] on icon "close" at bounding box center [736, 127] width 45 height 45
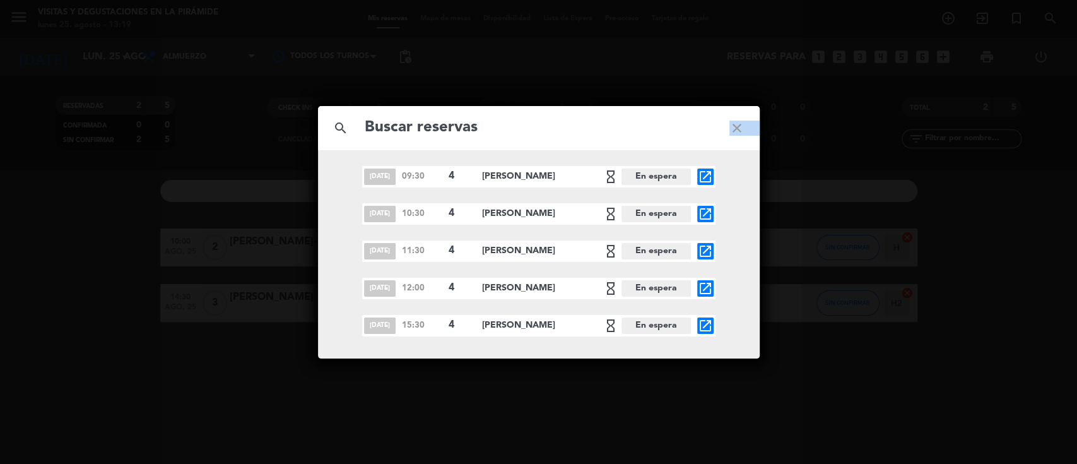
drag, startPoint x: 743, startPoint y: 124, endPoint x: 518, endPoint y: 111, distance: 225.7
click at [742, 124] on icon "close" at bounding box center [736, 127] width 45 height 45
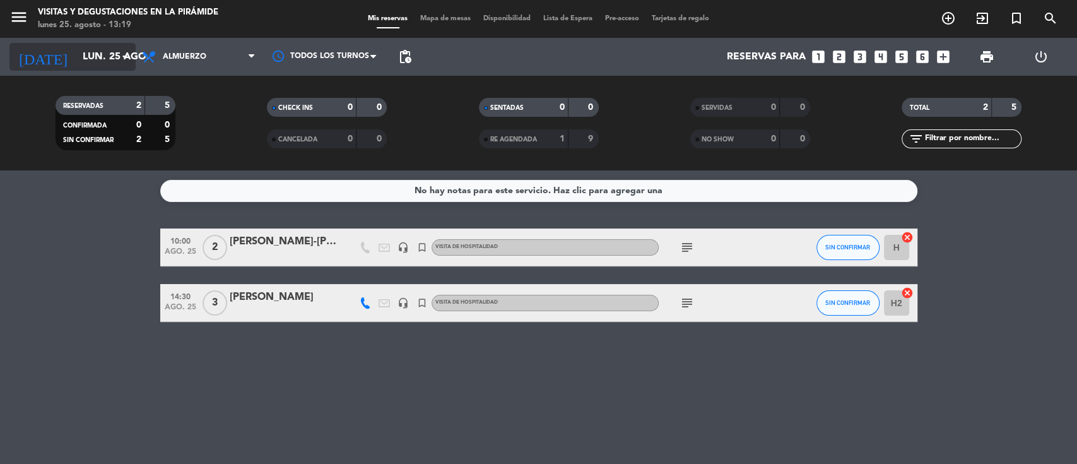
click at [100, 49] on input "lun. 25 ago." at bounding box center [142, 57] width 133 height 25
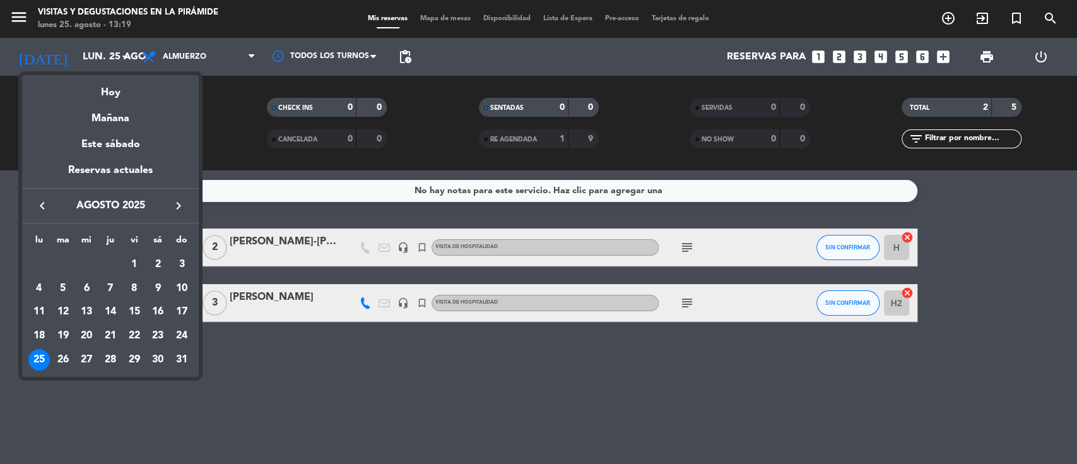
click at [174, 200] on icon "keyboard_arrow_right" at bounding box center [178, 205] width 15 height 15
click at [59, 289] on div "2" at bounding box center [62, 288] width 21 height 21
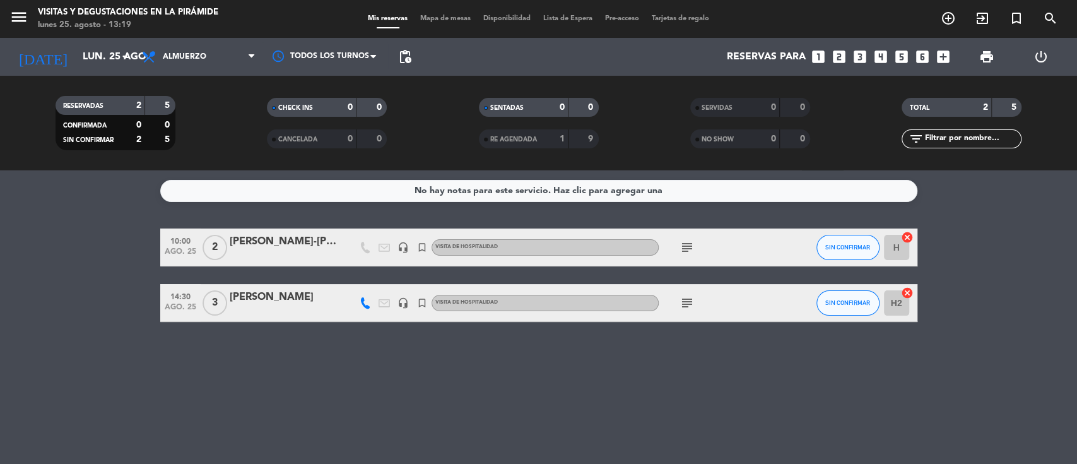
type input "[DATE]"
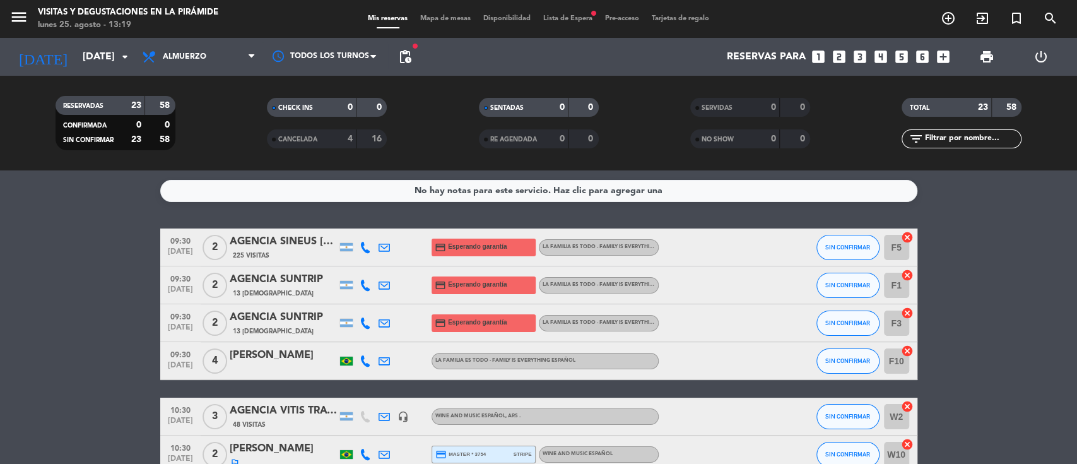
click at [569, 20] on span "Lista de Espera fiber_manual_record" at bounding box center [568, 18] width 62 height 7
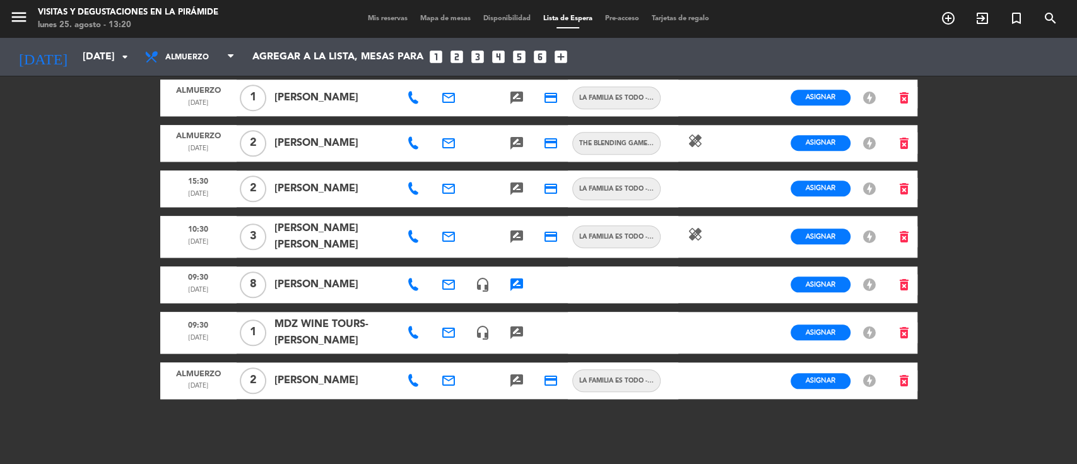
scroll to position [762, 0]
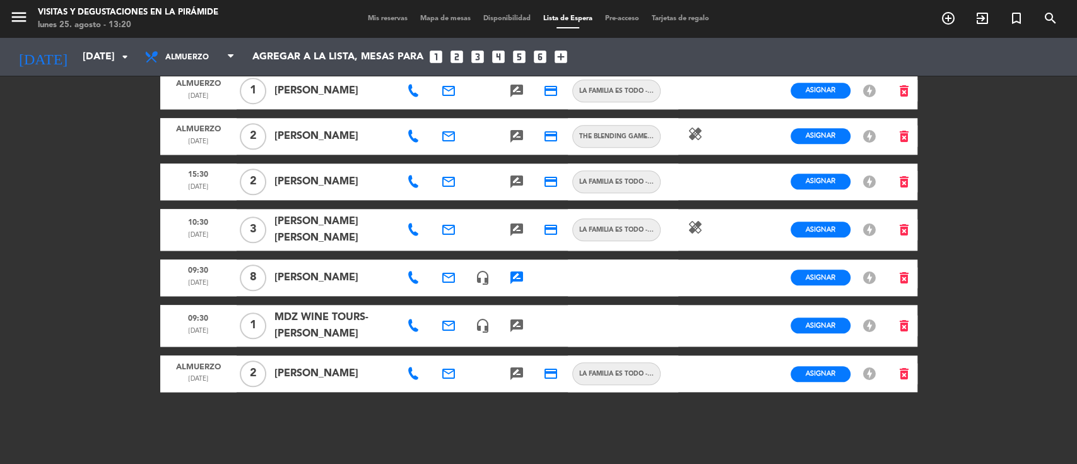
click at [515, 275] on icon "rate_review" at bounding box center [516, 277] width 15 height 15
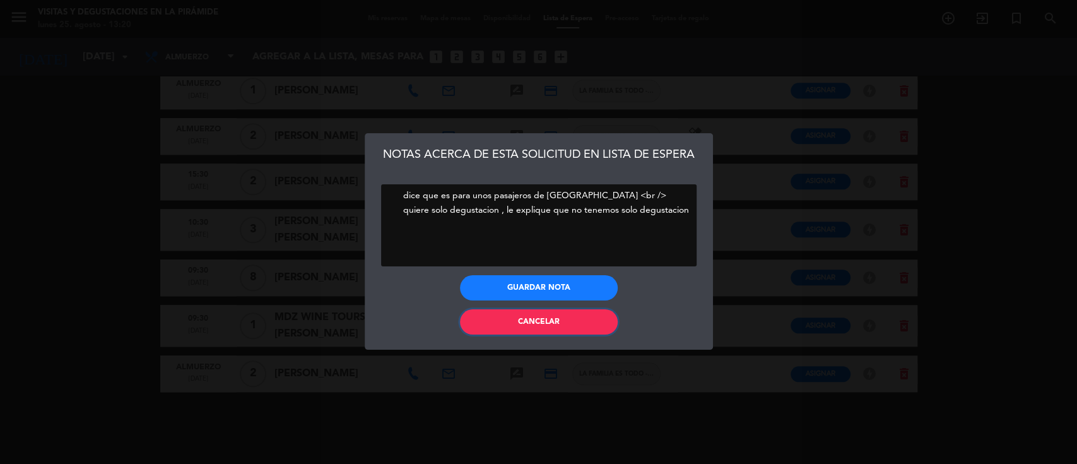
drag, startPoint x: 524, startPoint y: 323, endPoint x: 516, endPoint y: 311, distance: 14.2
click at [523, 323] on span "Cancelar" at bounding box center [539, 322] width 42 height 8
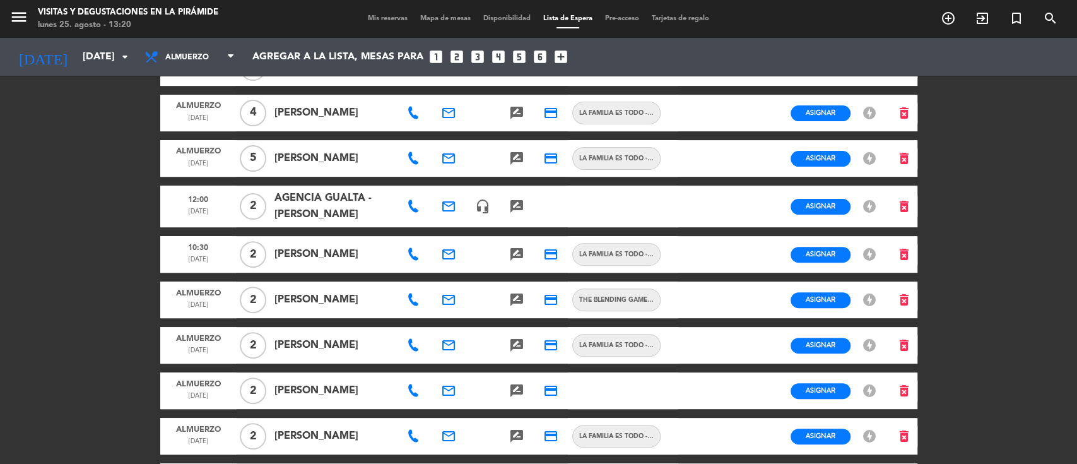
scroll to position [88, 0]
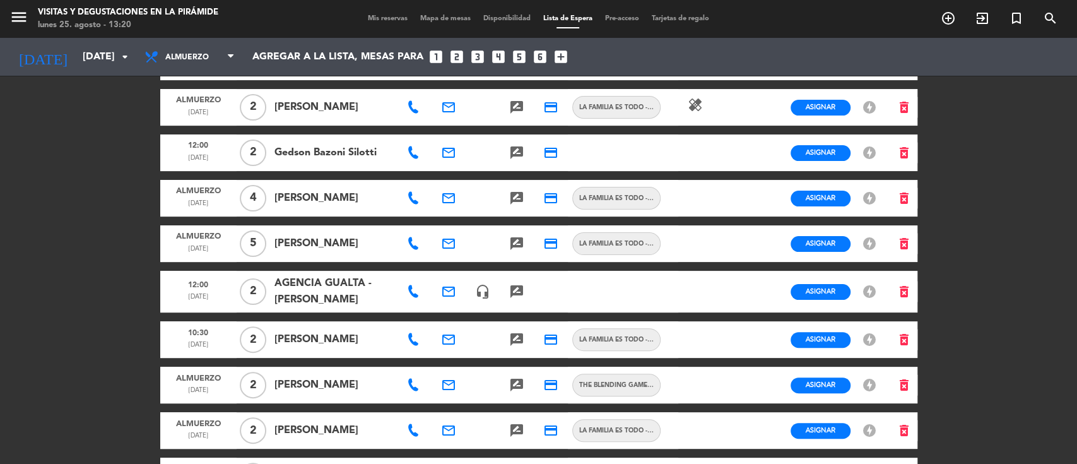
click at [379, 16] on span "Mis reservas" at bounding box center [388, 18] width 52 height 7
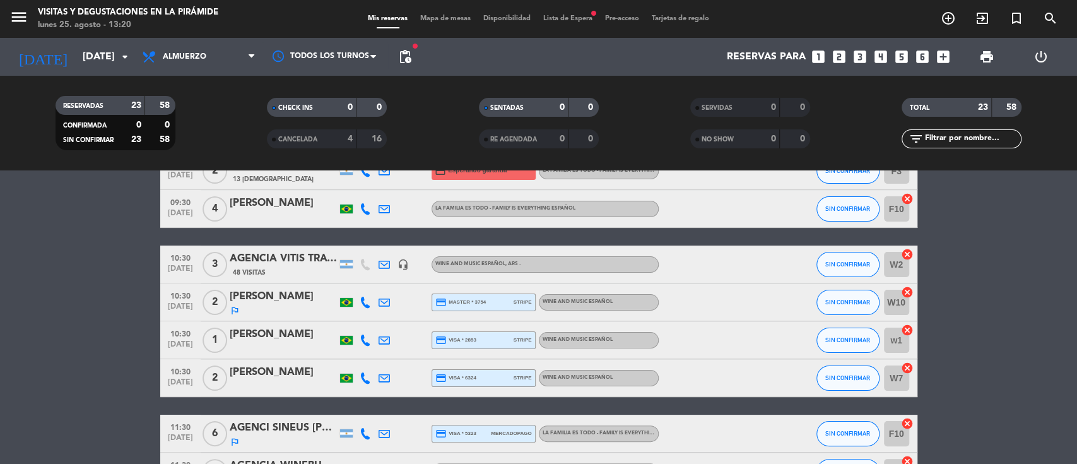
scroll to position [168, 0]
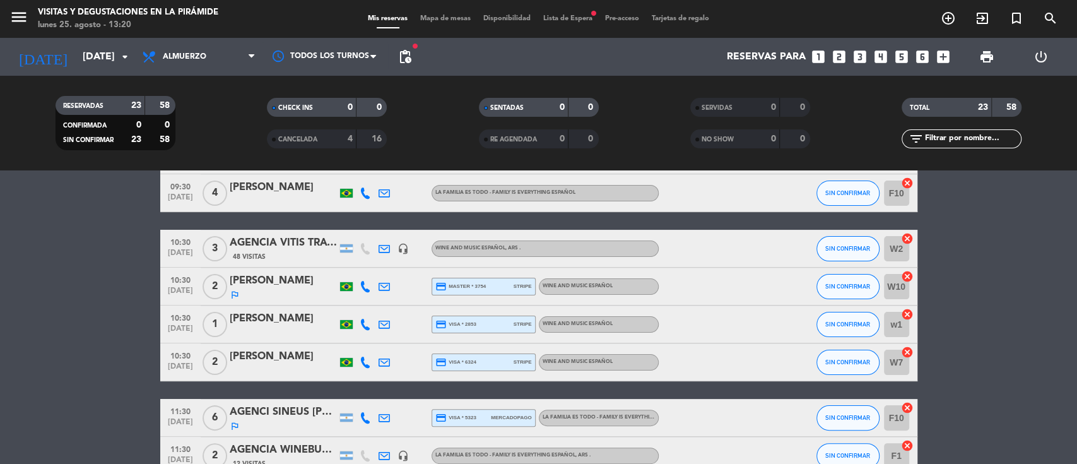
click at [588, 20] on span "Lista de Espera fiber_manual_record" at bounding box center [568, 18] width 62 height 7
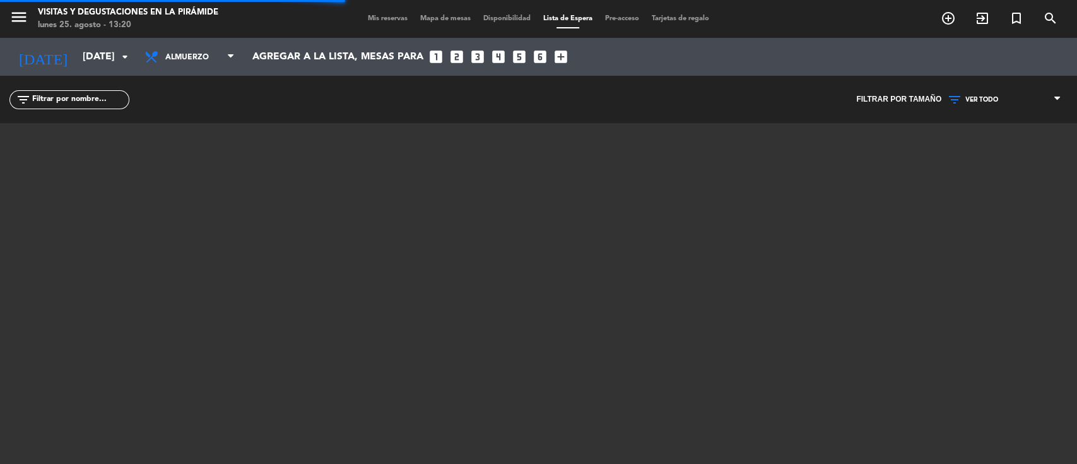
drag, startPoint x: 88, startPoint y: 104, endPoint x: 104, endPoint y: 78, distance: 30.6
click at [88, 104] on input "text" at bounding box center [80, 100] width 98 height 14
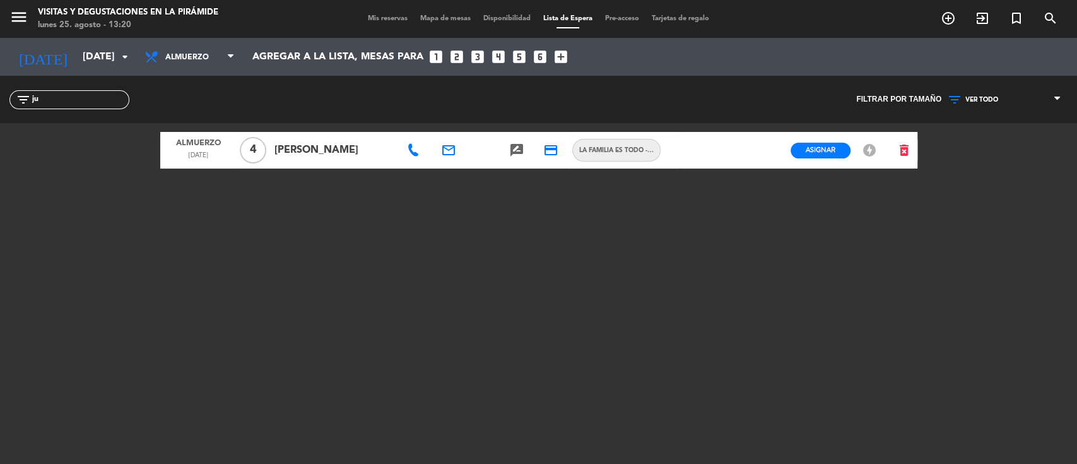
type input "ju"
click at [379, 17] on span "Mis reservas" at bounding box center [388, 18] width 52 height 7
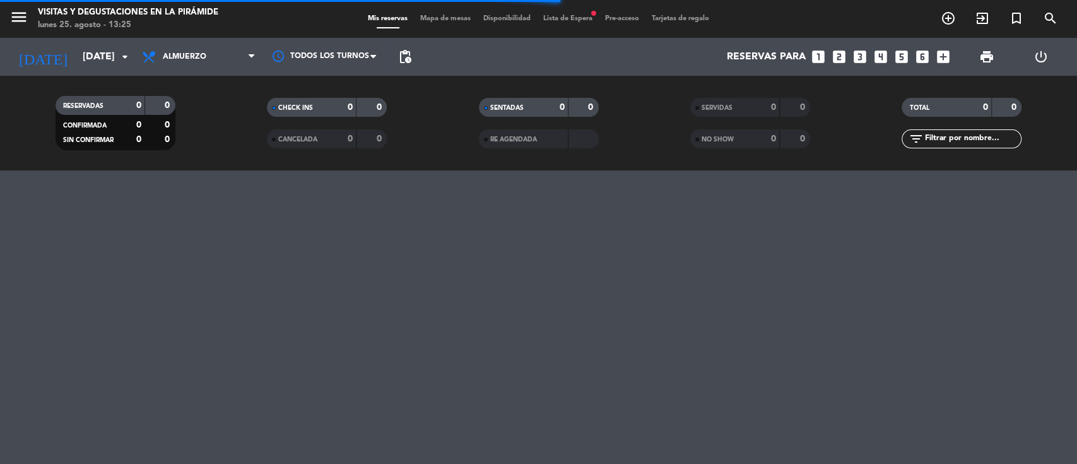
paste input "Suenylse Antunes Pires"
type input "Suenylse Antunes Pires"
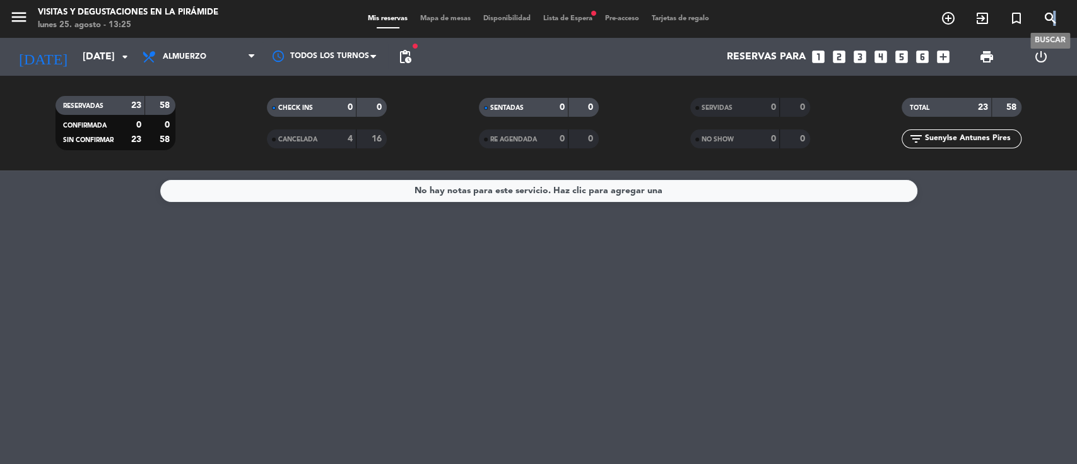
click at [1053, 18] on icon "search" at bounding box center [1050, 18] width 15 height 15
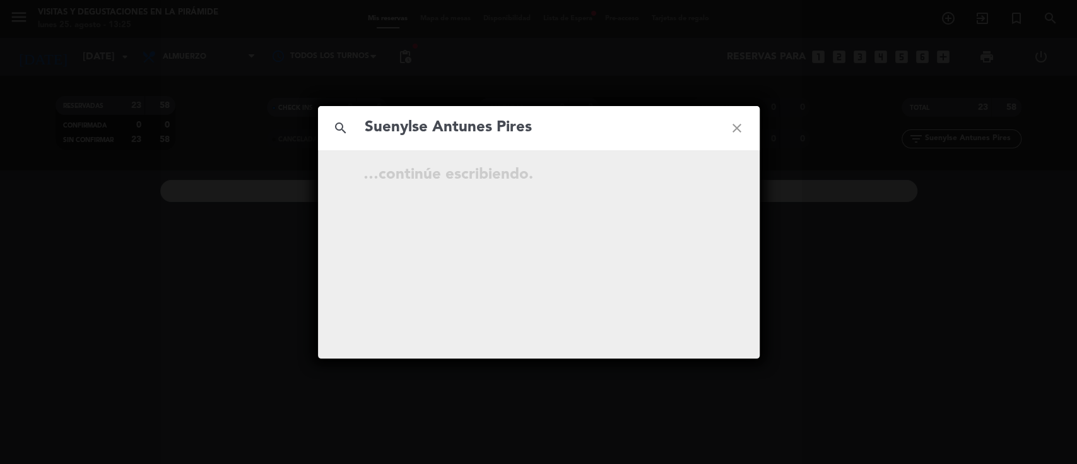
type input "Suenylse Antunes Pires"
click at [742, 124] on icon "close" at bounding box center [736, 127] width 45 height 45
drag, startPoint x: 739, startPoint y: 124, endPoint x: 327, endPoint y: 191, distance: 417.6
click at [738, 124] on icon "close" at bounding box center [736, 127] width 45 height 45
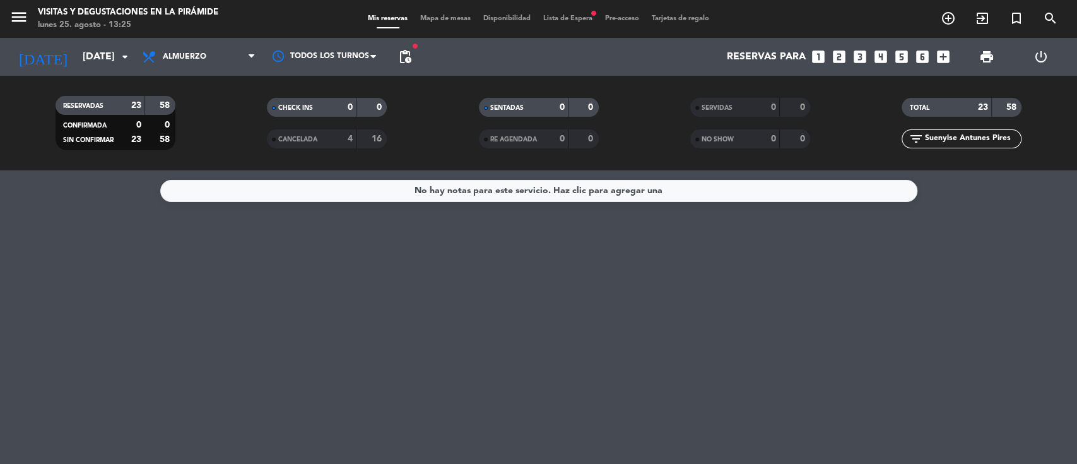
drag, startPoint x: 999, startPoint y: 140, endPoint x: 791, endPoint y: 144, distance: 207.7
click at [791, 144] on div "RESERVADAS 23 58 CONFIRMADA 0 0 SIN CONFIRMAR 23 58 CHECK INS 0 0 CANCELADA 4 1…" at bounding box center [538, 122] width 1077 height 69
type input "es"
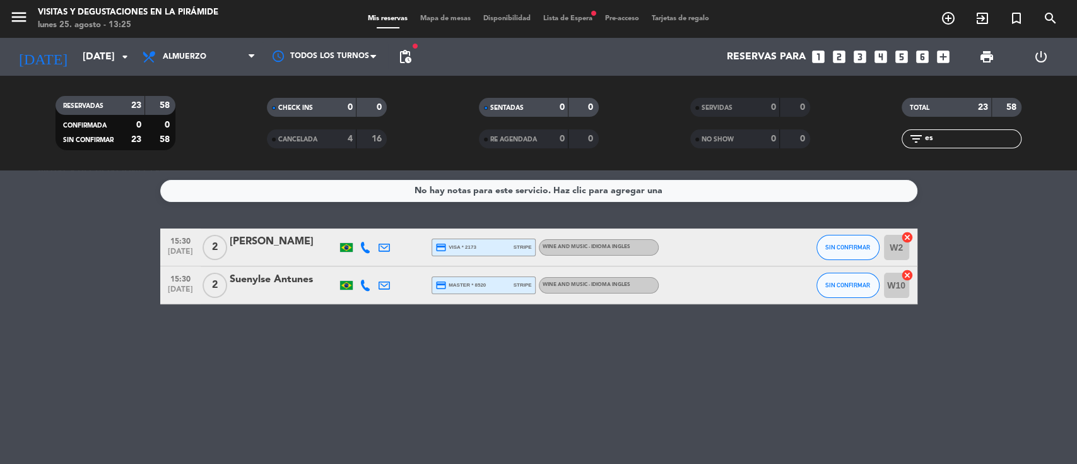
drag, startPoint x: 954, startPoint y: 141, endPoint x: 869, endPoint y: 141, distance: 84.6
click at [869, 141] on div "filter_list es" at bounding box center [961, 138] width 211 height 19
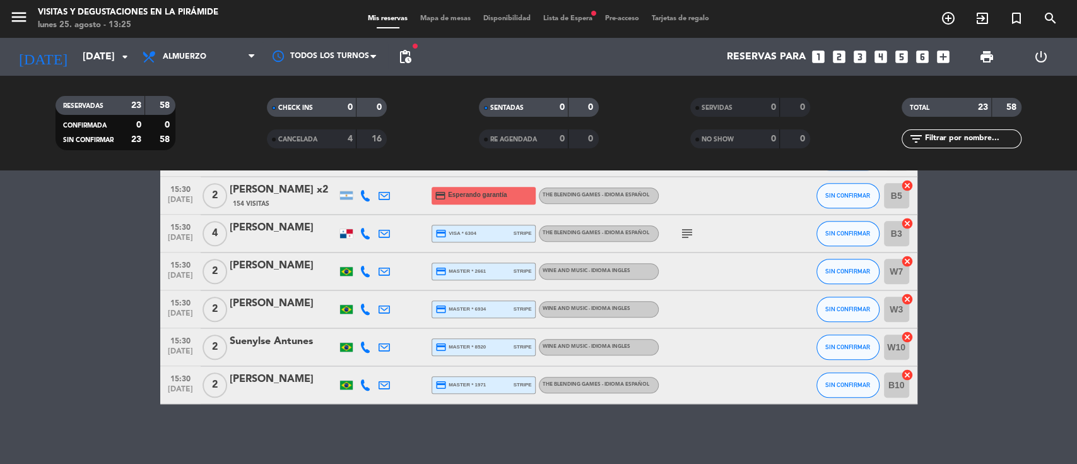
scroll to position [769, 0]
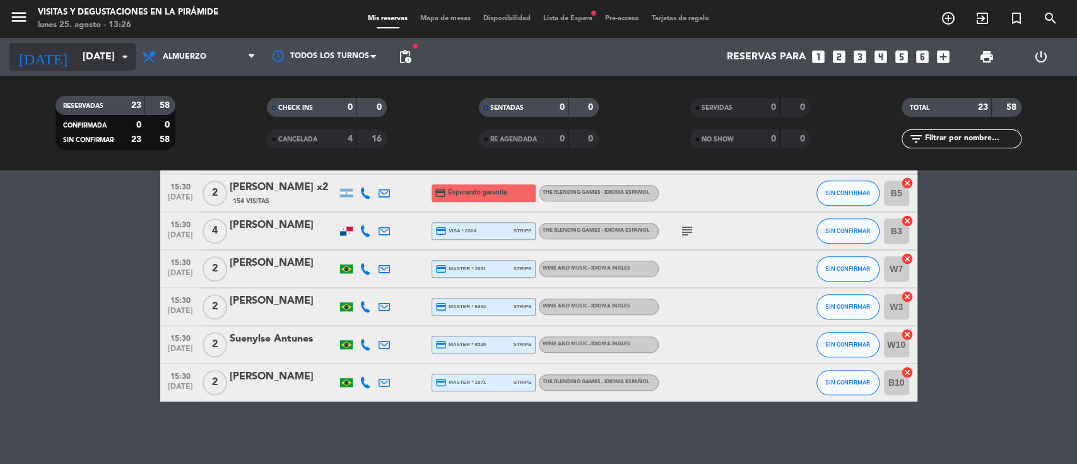
click at [76, 58] on input "[DATE]" at bounding box center [142, 57] width 133 height 25
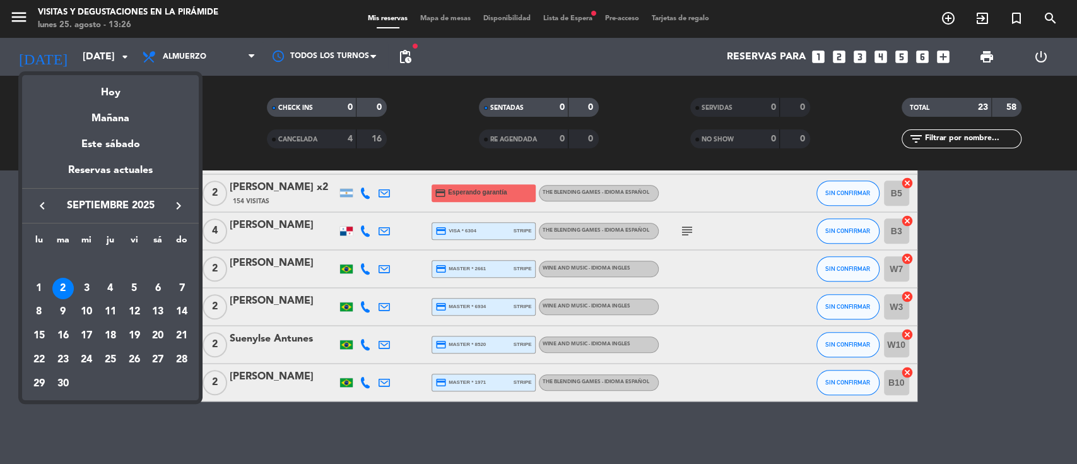
click at [40, 206] on icon "keyboard_arrow_left" at bounding box center [42, 205] width 15 height 15
click at [135, 362] on div "29" at bounding box center [134, 359] width 21 height 21
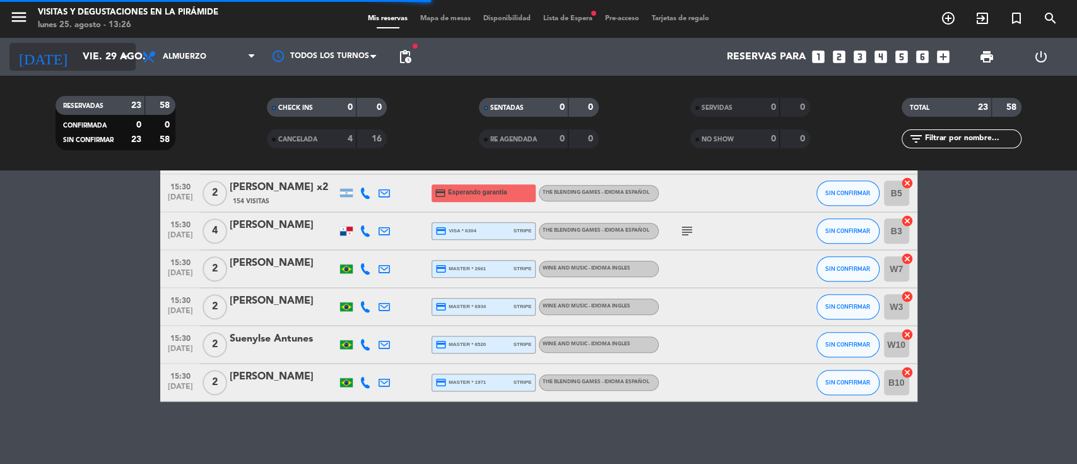
click at [102, 54] on input "vie. 29 ago." at bounding box center [142, 57] width 133 height 25
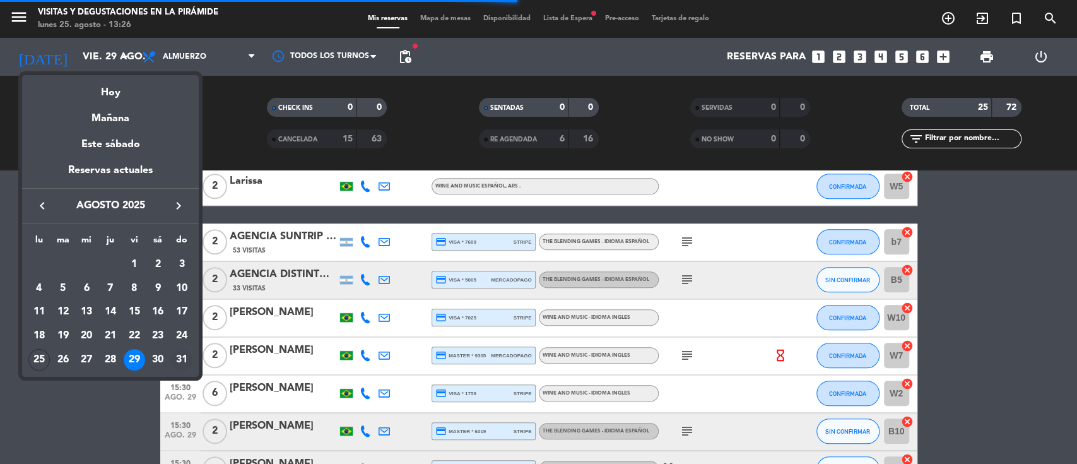
scroll to position [818, 0]
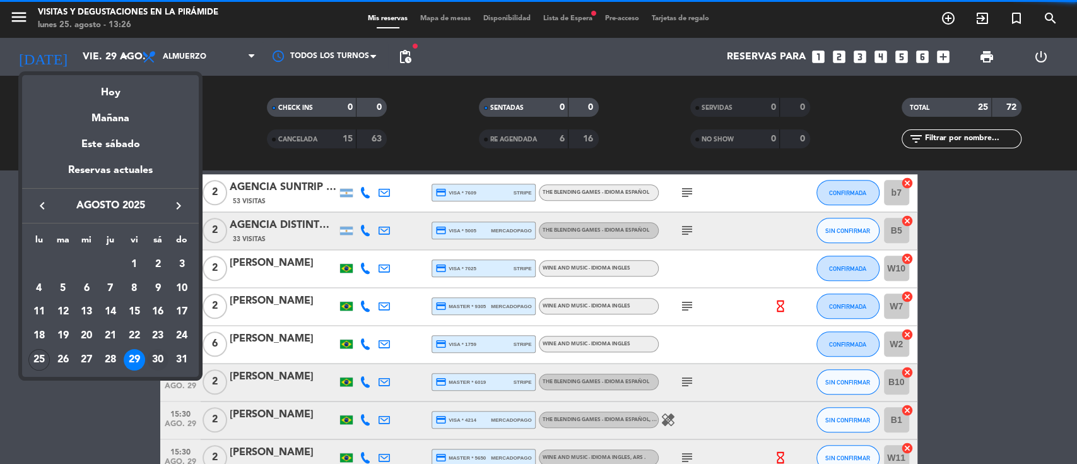
click at [166, 361] on div "30" at bounding box center [157, 359] width 21 height 21
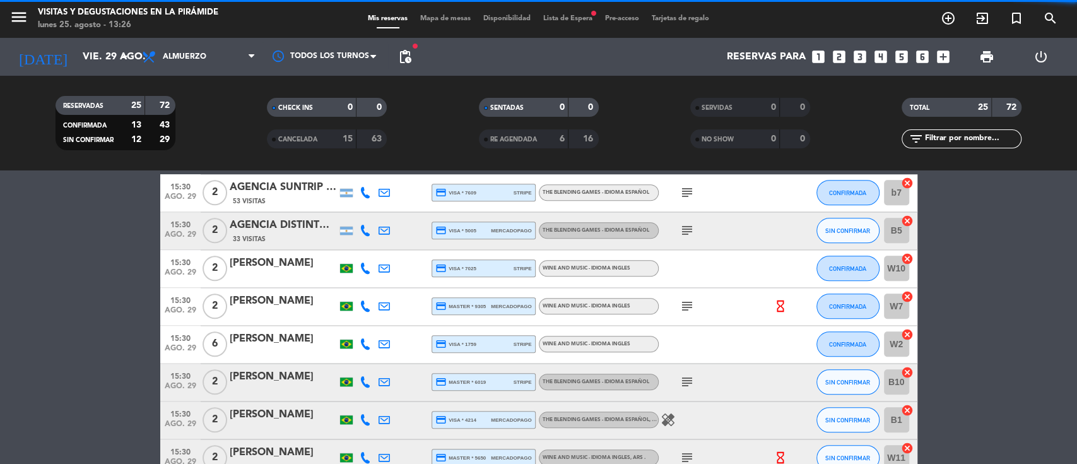
type input "sáb. 30 ago."
click at [569, 16] on span "Lista de Espera fiber_manual_record" at bounding box center [568, 18] width 62 height 7
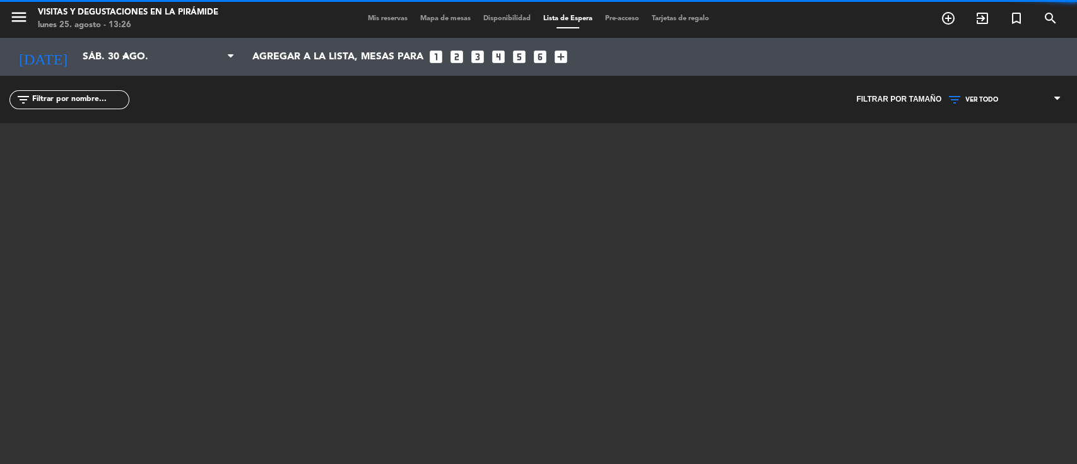
click at [561, 20] on span "Lista de Espera" at bounding box center [568, 18] width 62 height 7
click at [94, 101] on input "text" at bounding box center [80, 100] width 98 height 14
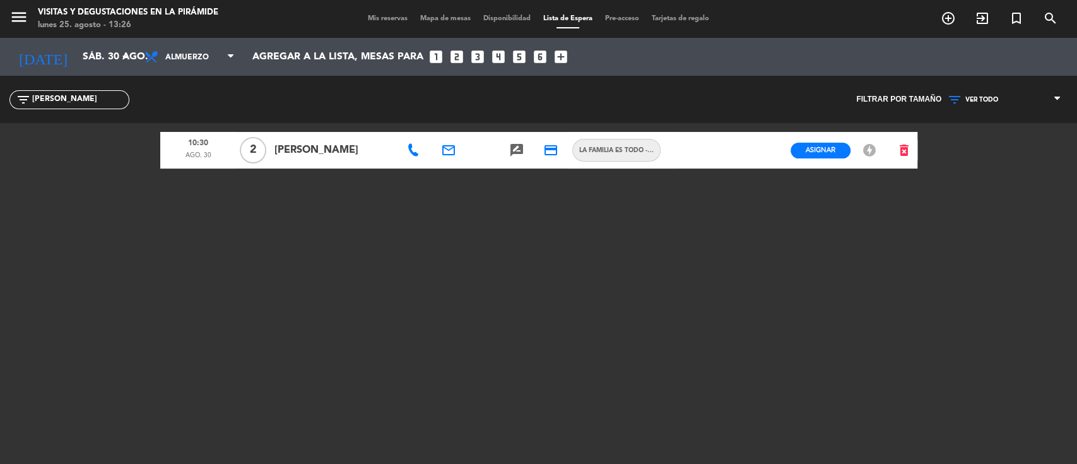
type input "[PERSON_NAME]"
click at [418, 145] on icon at bounding box center [413, 150] width 13 height 13
click at [898, 148] on icon "delete_forever" at bounding box center [904, 150] width 15 height 15
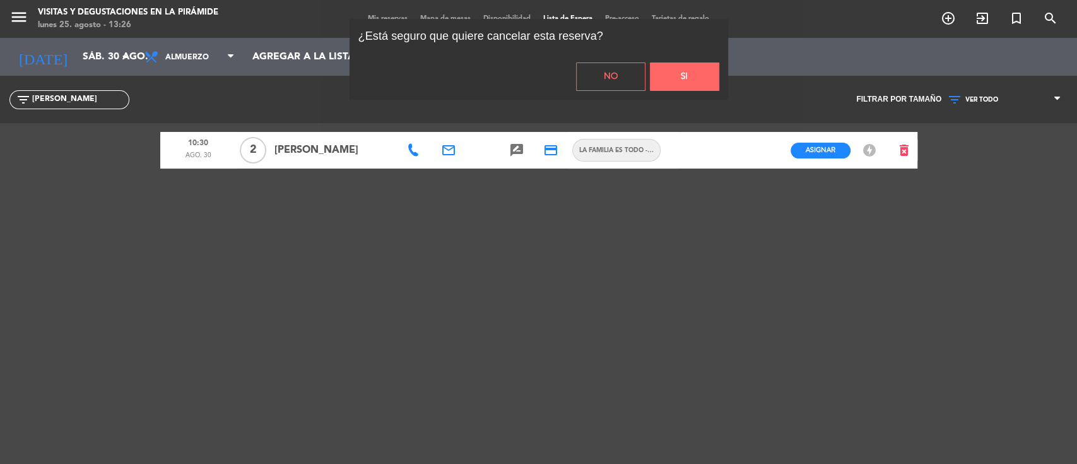
drag, startPoint x: 682, startPoint y: 80, endPoint x: 575, endPoint y: 16, distance: 124.8
click at [682, 78] on button "Si" at bounding box center [684, 76] width 69 height 28
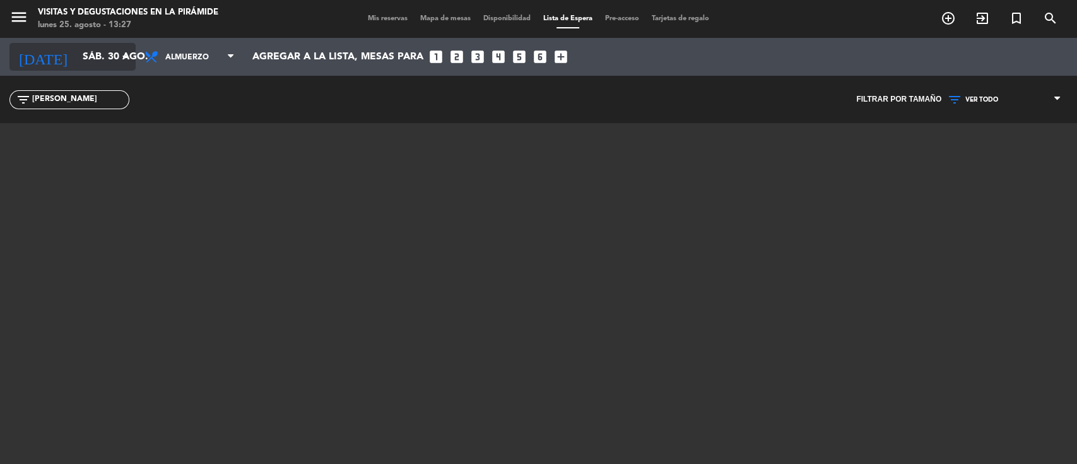
click at [110, 50] on input "sáb. 30 ago." at bounding box center [142, 57] width 133 height 25
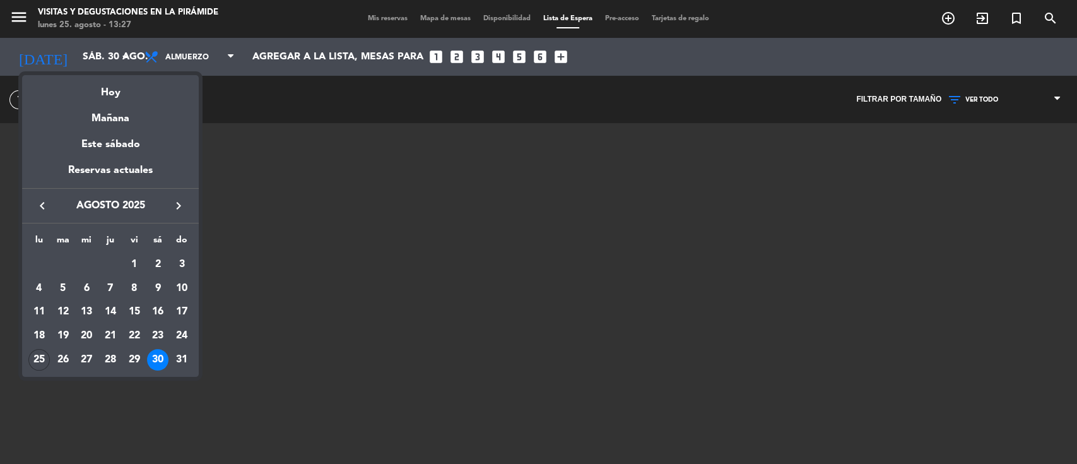
click at [90, 357] on div "27" at bounding box center [86, 359] width 21 height 21
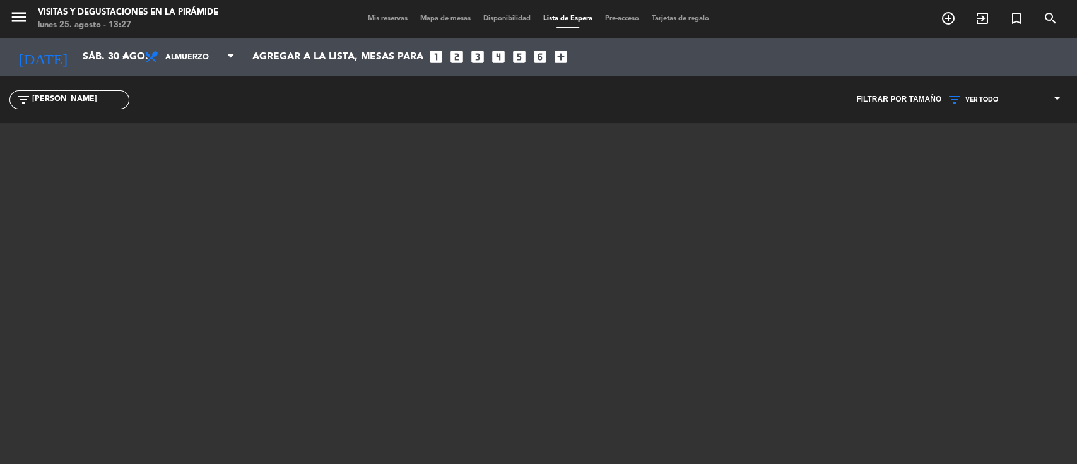
type input "mié. 27 ago."
click at [364, 18] on span "Mis reservas" at bounding box center [388, 18] width 52 height 7
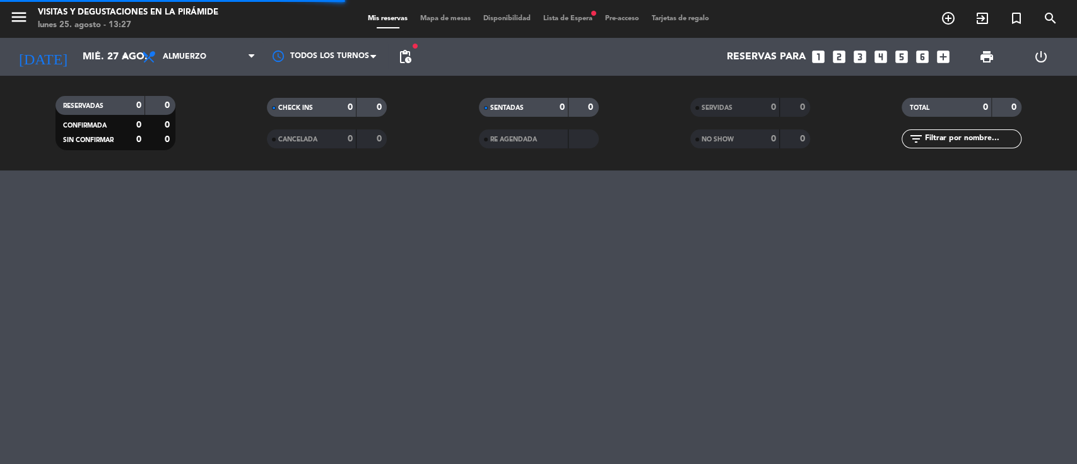
click at [557, 18] on span "Lista de Espera fiber_manual_record" at bounding box center [568, 18] width 62 height 7
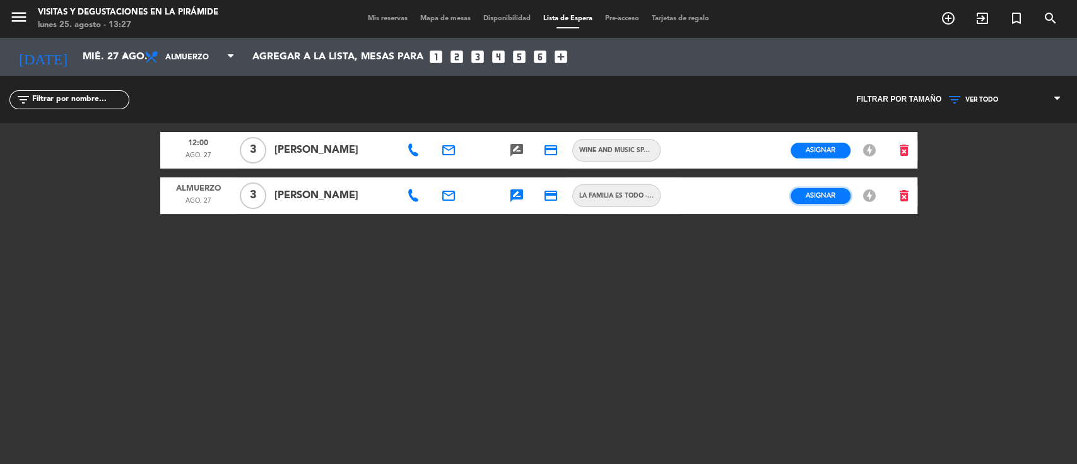
click at [808, 195] on span "Asignar" at bounding box center [821, 195] width 30 height 9
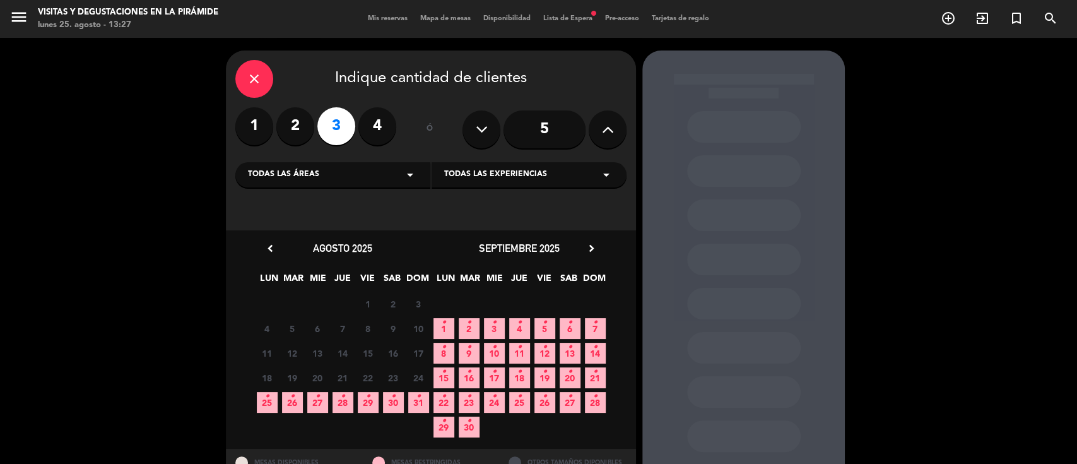
click at [341, 405] on icon "•" at bounding box center [343, 396] width 4 height 20
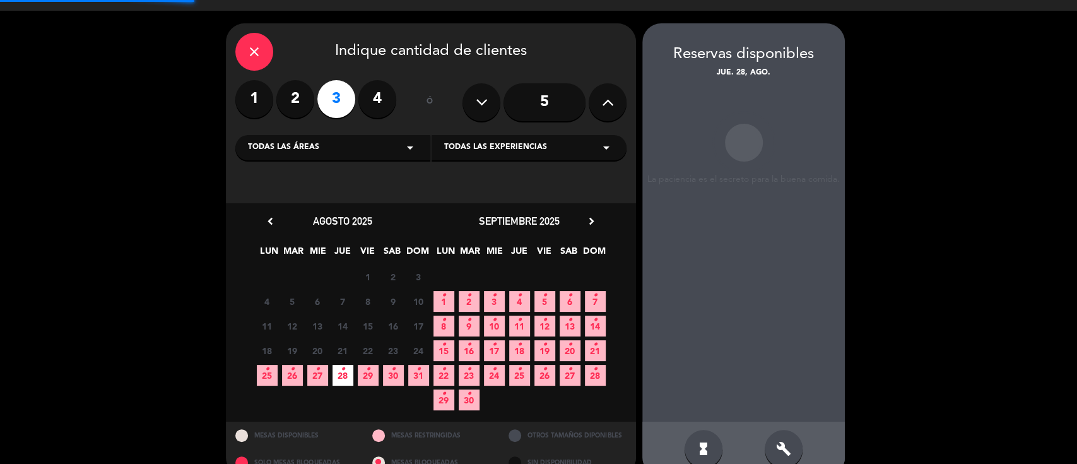
scroll to position [50, 0]
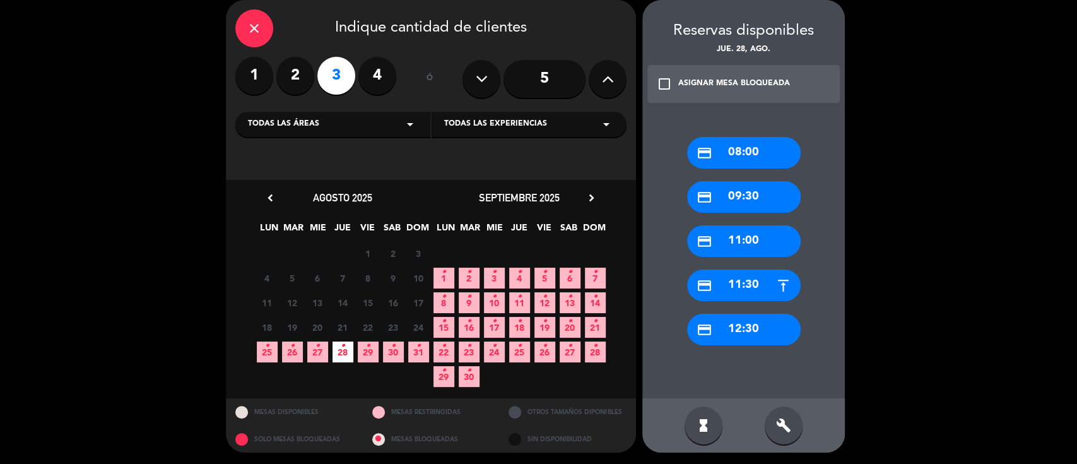
click at [778, 410] on div "build" at bounding box center [784, 425] width 38 height 38
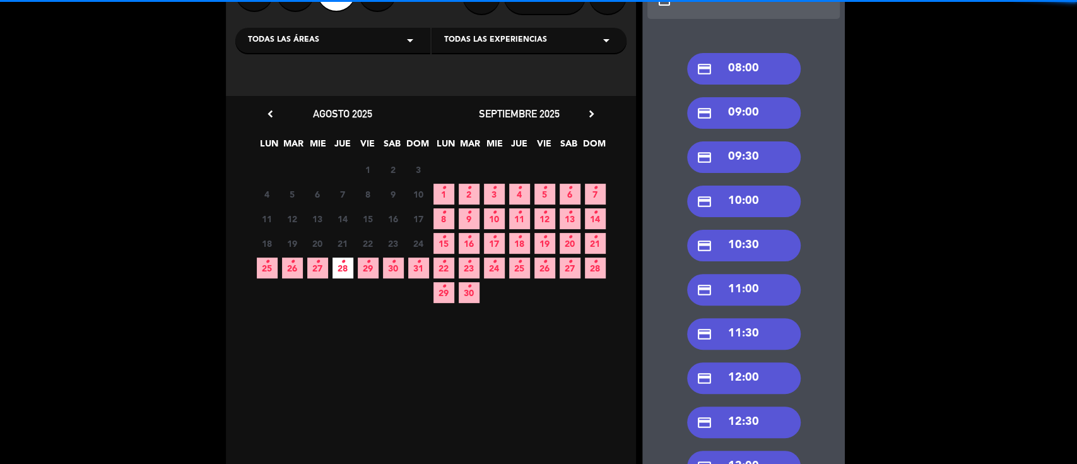
scroll to position [218, 0]
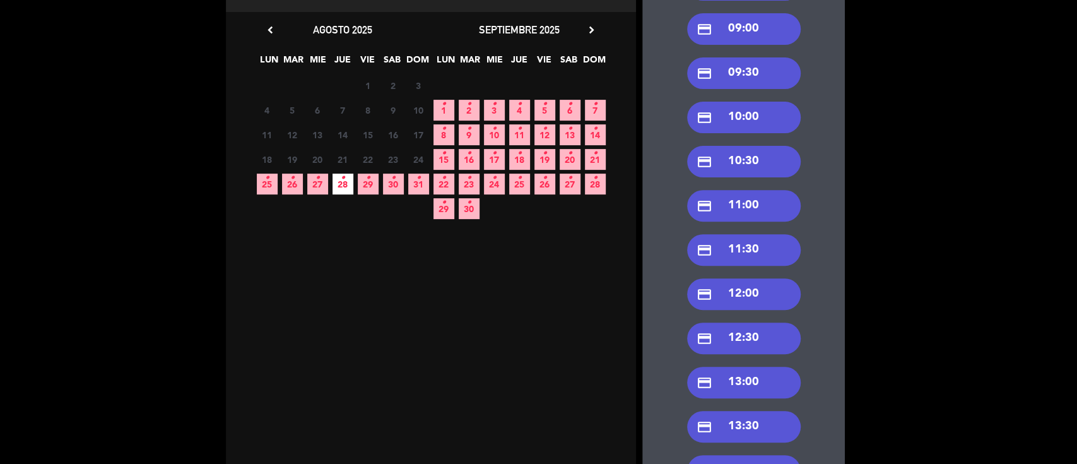
click at [737, 290] on div "credit_card 12:00" at bounding box center [744, 294] width 114 height 32
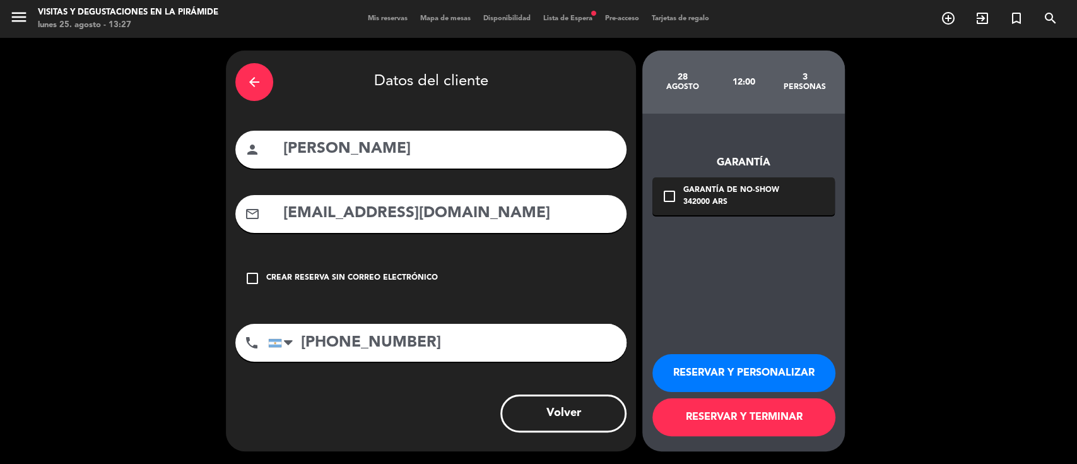
drag, startPoint x: 406, startPoint y: 213, endPoint x: 254, endPoint y: 212, distance: 152.1
click at [251, 212] on div "mail_outline [EMAIL_ADDRESS][DOMAIN_NAME]" at bounding box center [430, 214] width 391 height 38
click at [693, 372] on button "RESERVAR Y PERSONALIZAR" at bounding box center [744, 373] width 183 height 38
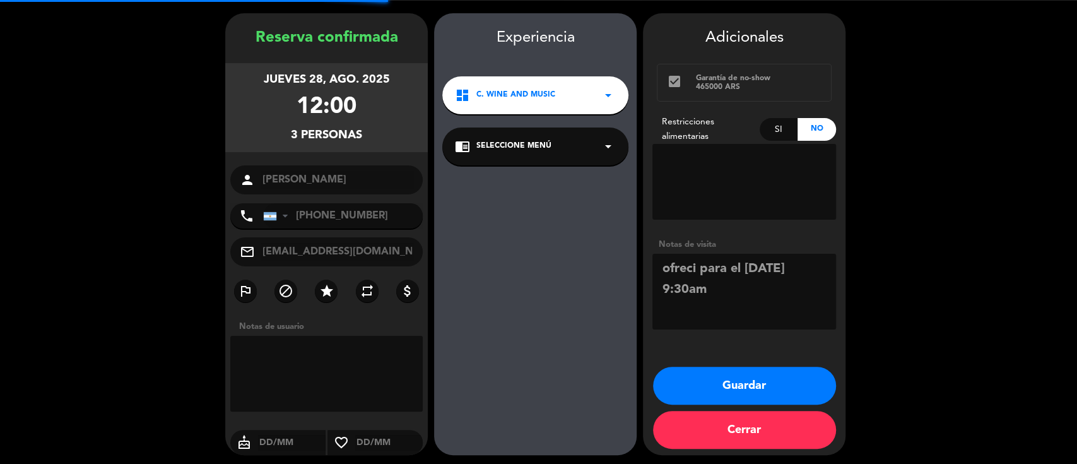
scroll to position [40, 0]
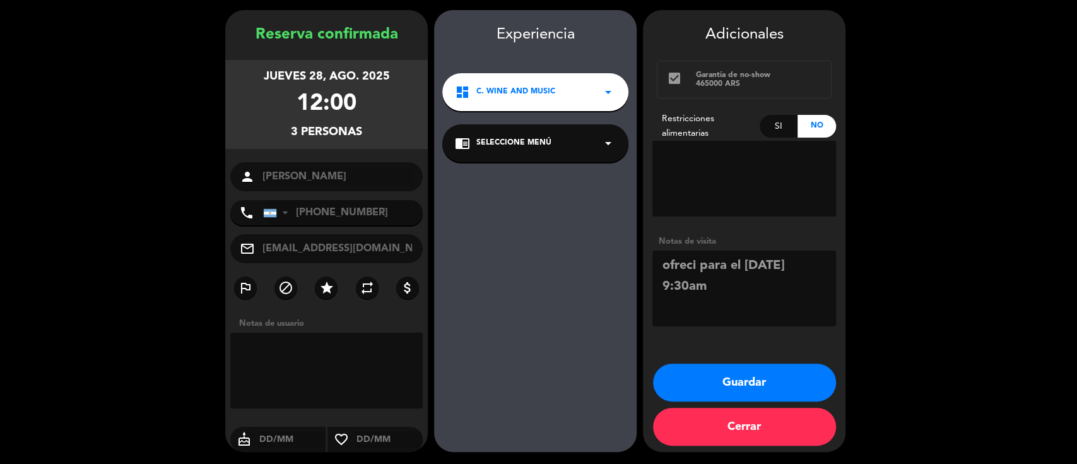
click at [509, 161] on div "chrome_reader_mode Seleccione Menú arrow_drop_down" at bounding box center [535, 143] width 186 height 38
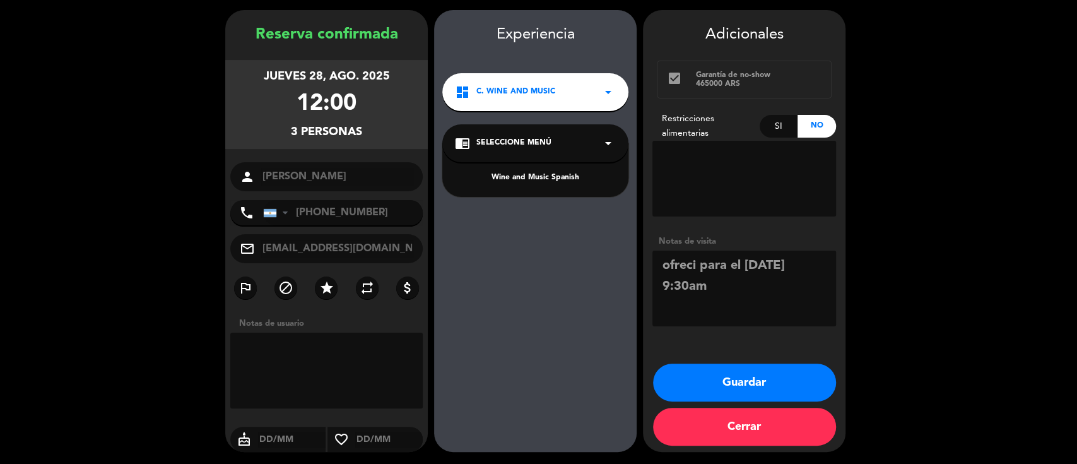
click at [520, 175] on div "Wine and Music Spanish" at bounding box center [535, 178] width 161 height 13
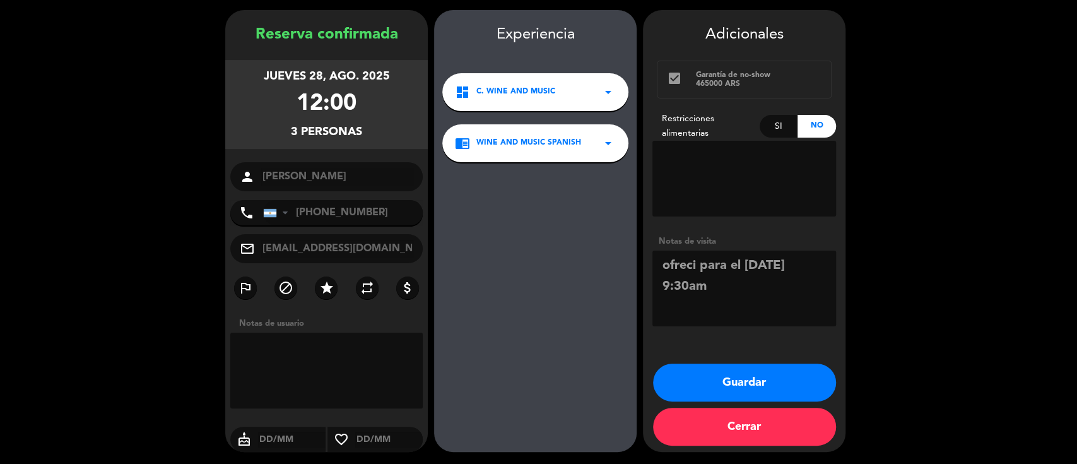
drag, startPoint x: 726, startPoint y: 279, endPoint x: 634, endPoint y: 252, distance: 95.5
click at [634, 252] on booking-confirmed "Reserva confirmada [DATE] 12:00 3 personas person [PERSON_NAME] phone [GEOGRAPH…" at bounding box center [539, 231] width 1052 height 442
drag, startPoint x: 702, startPoint y: 376, endPoint x: 658, endPoint y: 370, distance: 45.3
click at [702, 376] on button "Guardar" at bounding box center [744, 383] width 183 height 38
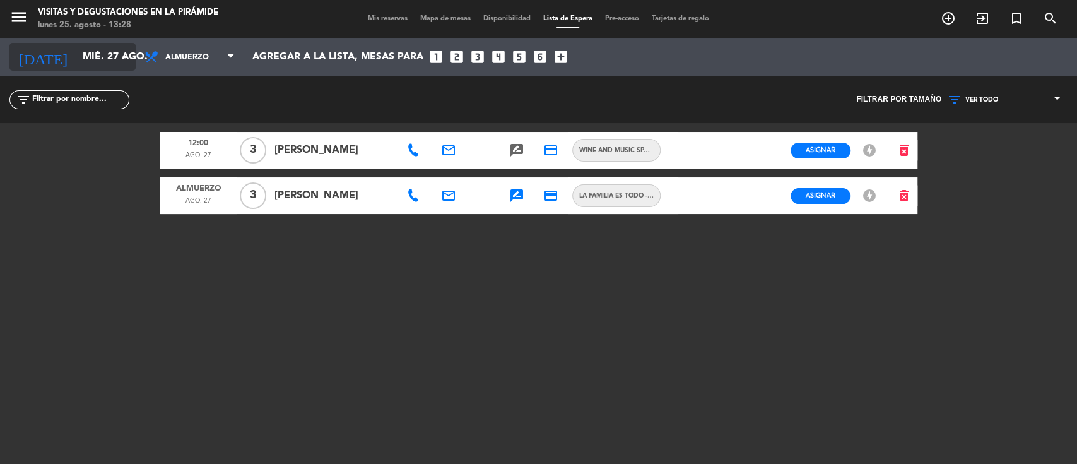
click at [114, 49] on input "mié. 27 ago." at bounding box center [142, 57] width 133 height 25
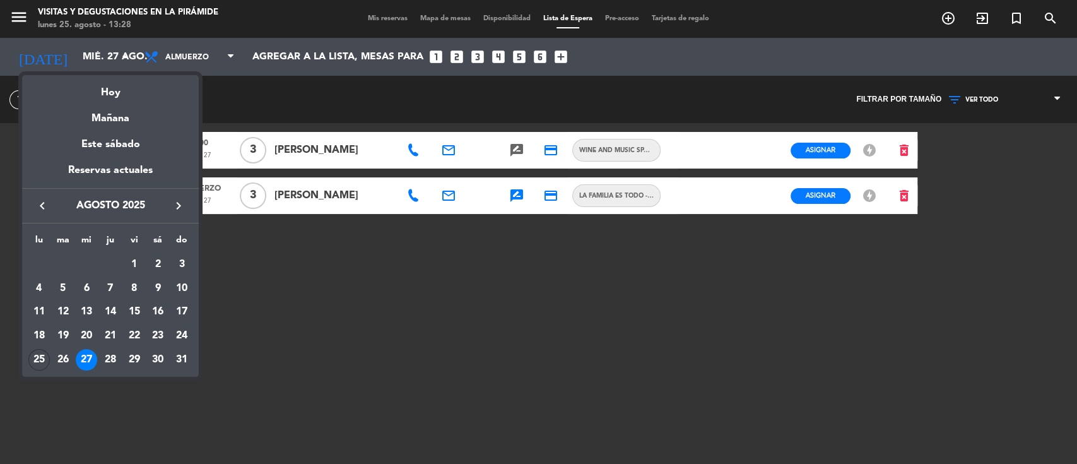
drag, startPoint x: 113, startPoint y: 360, endPoint x: 132, endPoint y: 338, distance: 28.6
click at [112, 360] on div "28" at bounding box center [110, 359] width 21 height 21
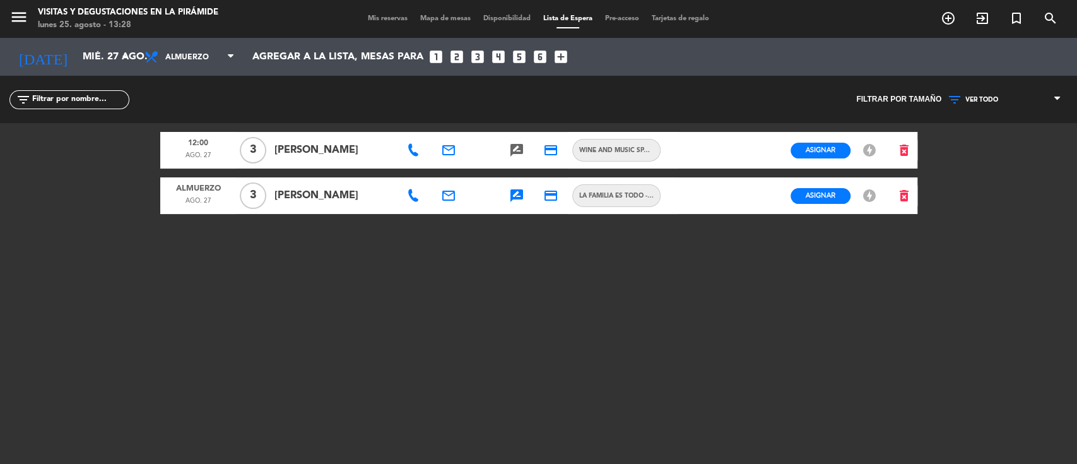
type input "jue. 28 ago."
click at [376, 18] on span "Mis reservas" at bounding box center [388, 18] width 52 height 7
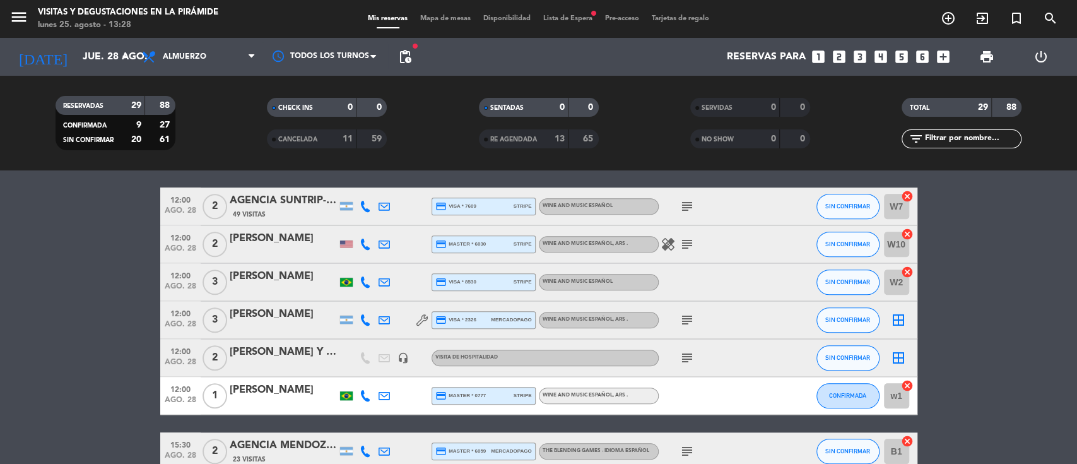
scroll to position [757, 0]
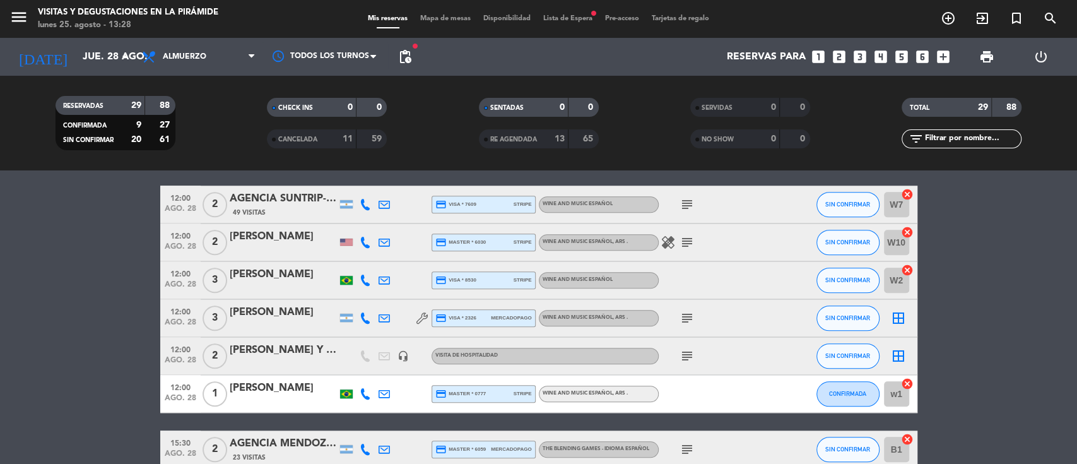
click at [364, 242] on icon at bounding box center [365, 242] width 11 height 11
click at [692, 239] on icon "subject" at bounding box center [687, 242] width 15 height 15
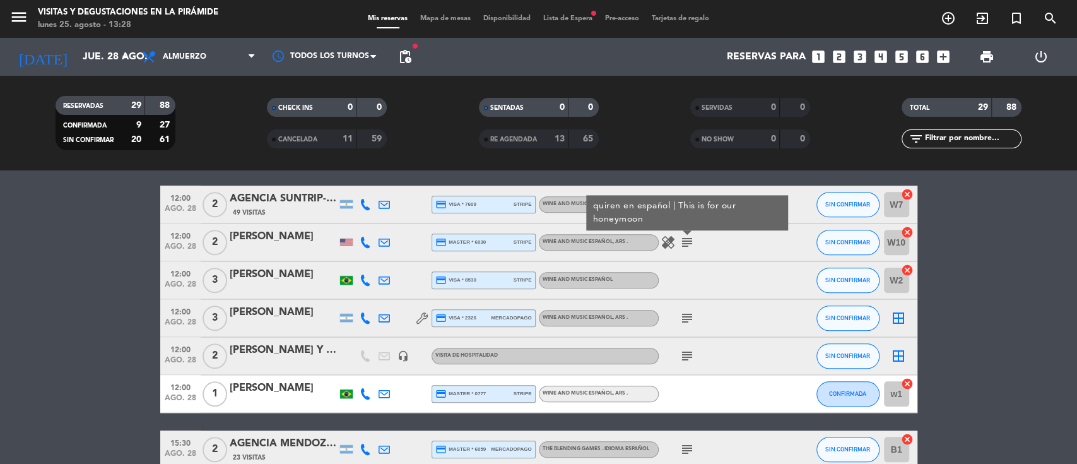
click at [0, 260] on bookings-row "09:30 [DATE] 2 AGENCIA KAHUAK- [PERSON_NAME] headset_mic The Blending Games - I…" at bounding box center [538, 64] width 1077 height 1187
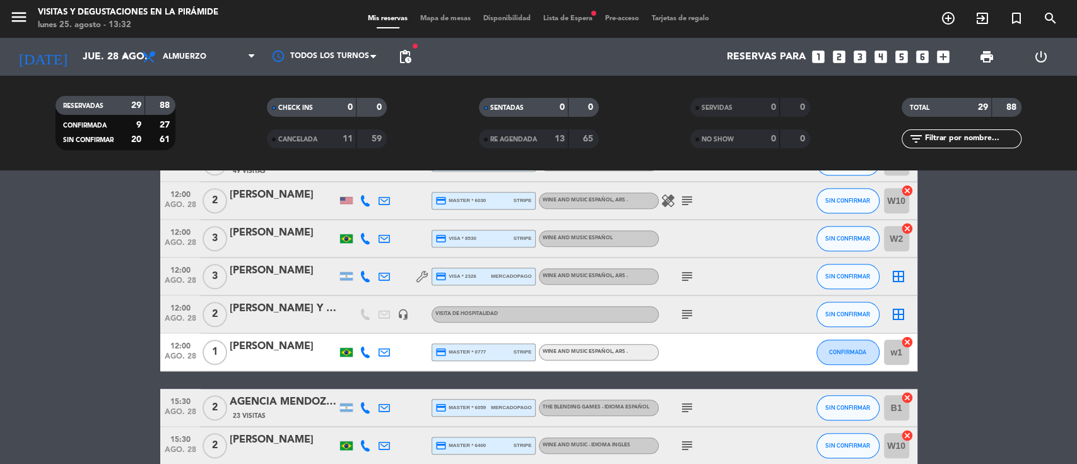
scroll to position [762, 0]
